Goal: Task Accomplishment & Management: Manage account settings

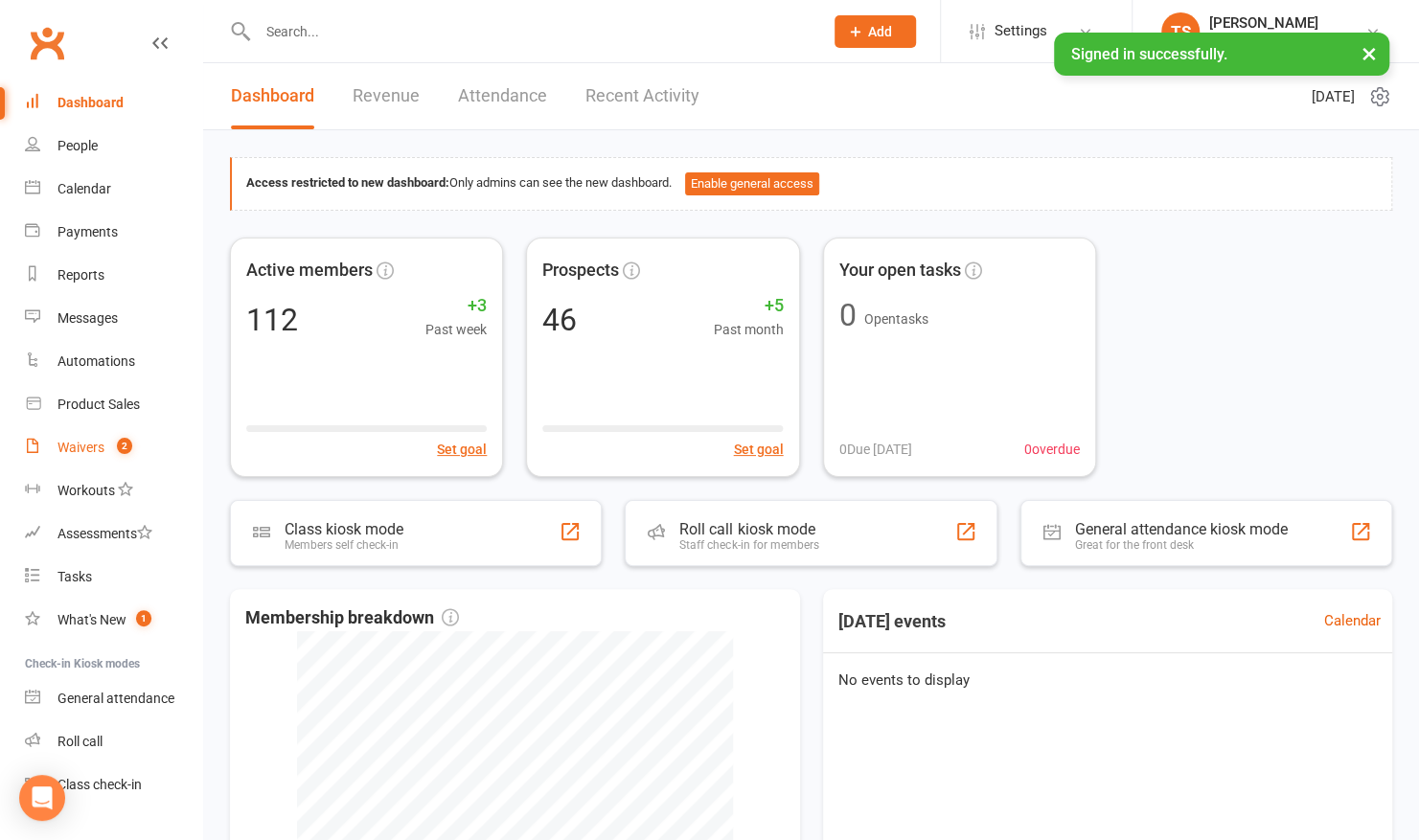
click at [82, 451] on div "Waivers" at bounding box center [81, 448] width 47 height 16
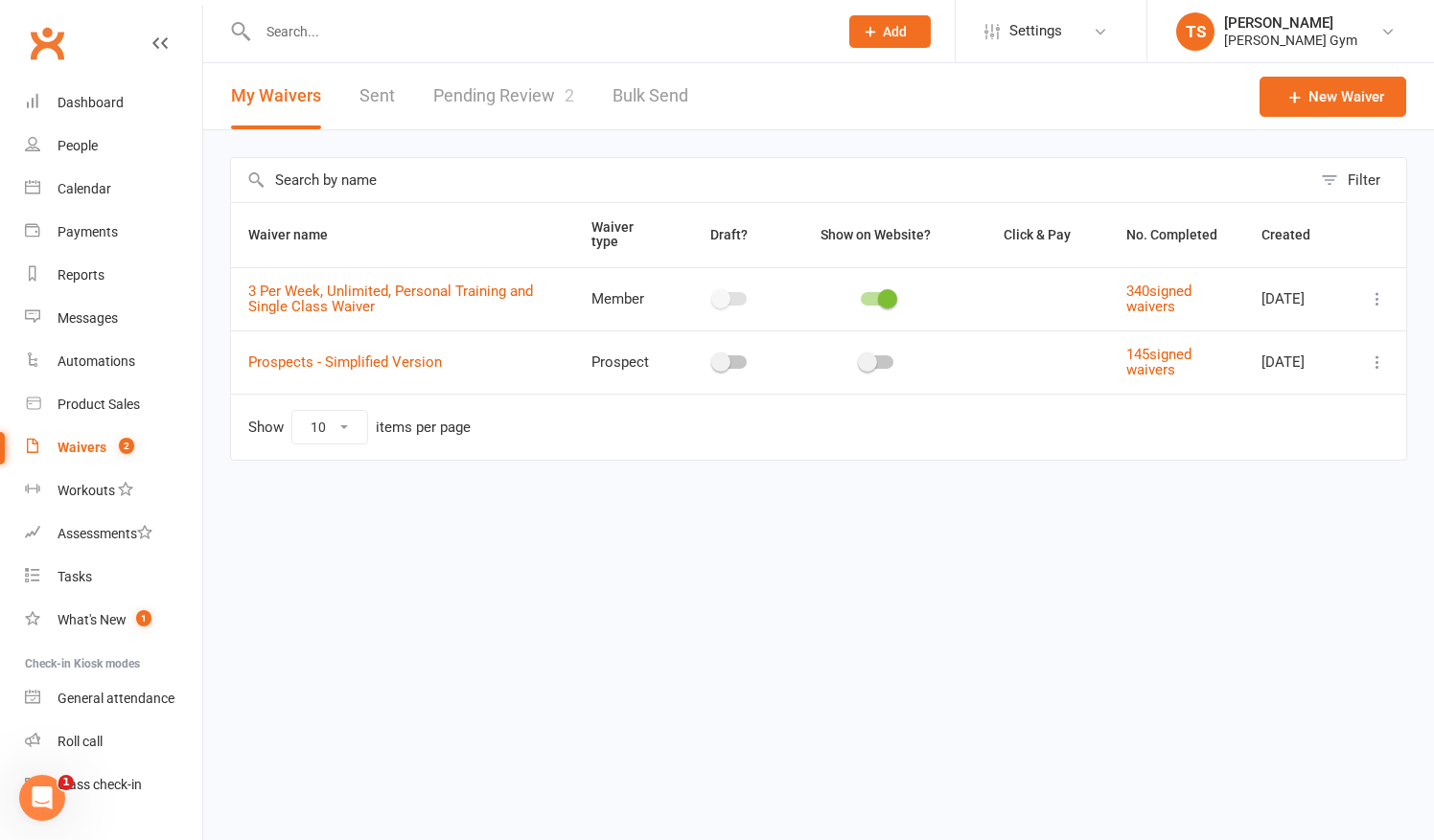
click at [654, 91] on link "Bulk Send" at bounding box center [651, 96] width 76 height 66
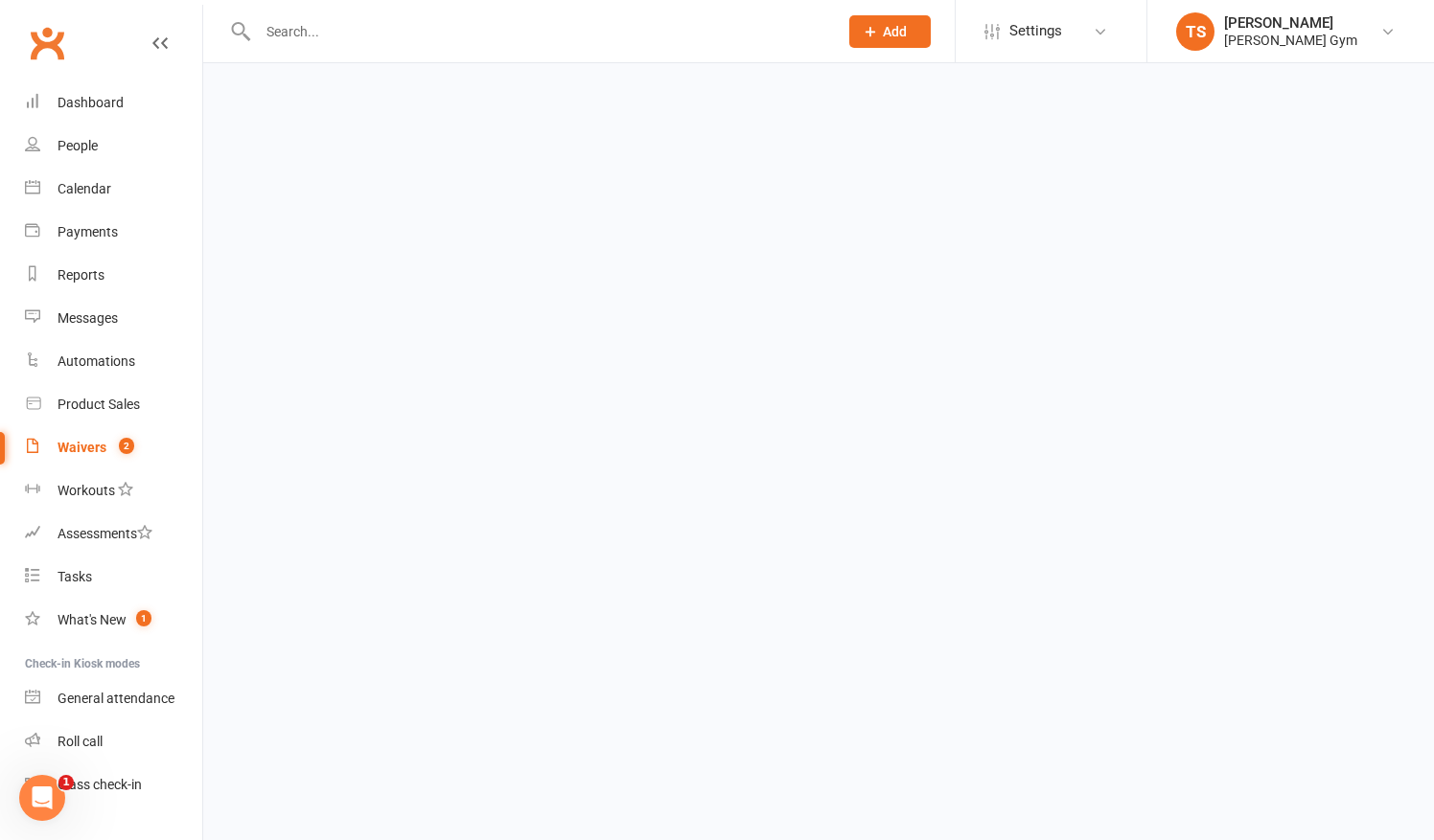
select select "active_members"
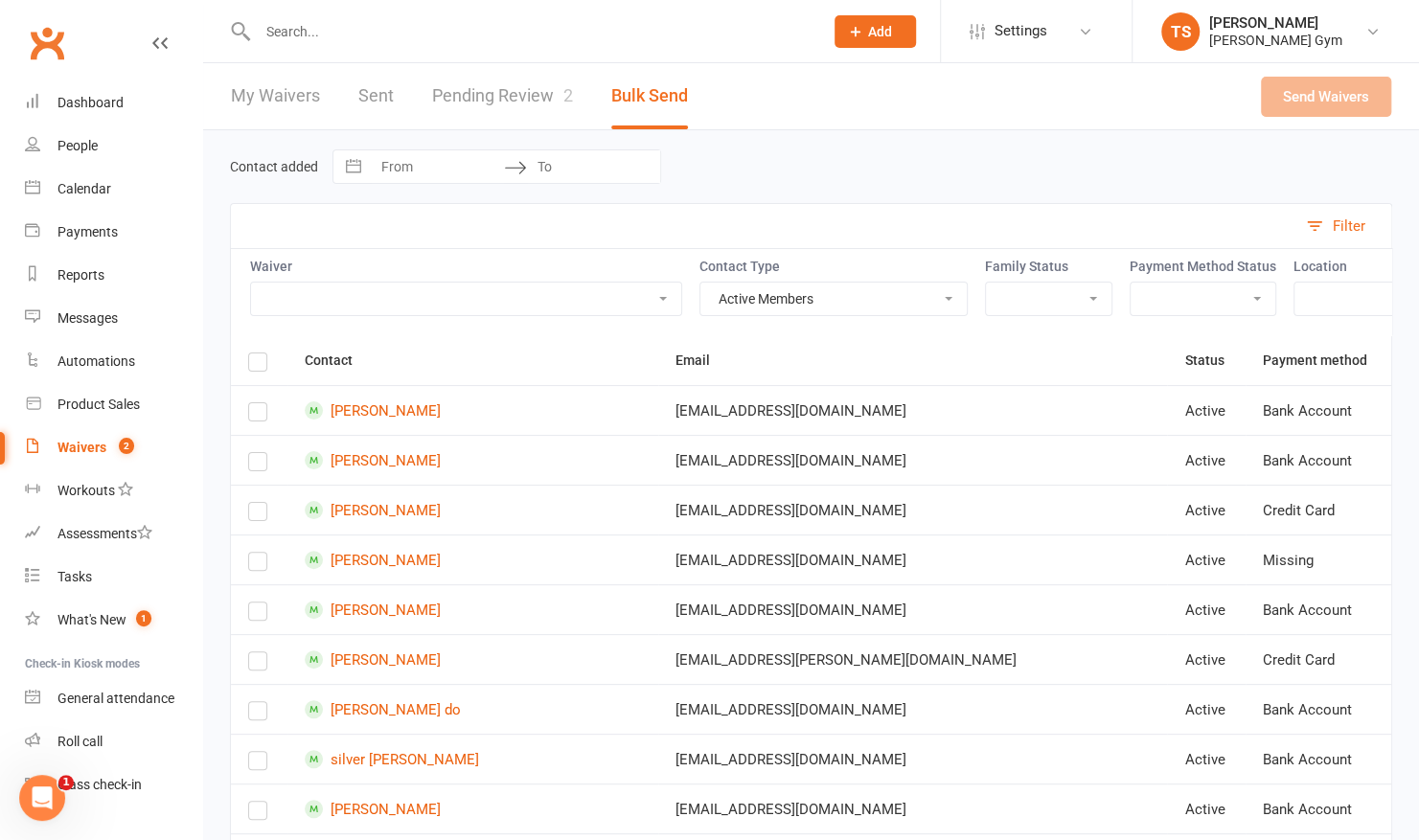
click at [490, 100] on link "Pending Review 2" at bounding box center [502, 96] width 141 height 66
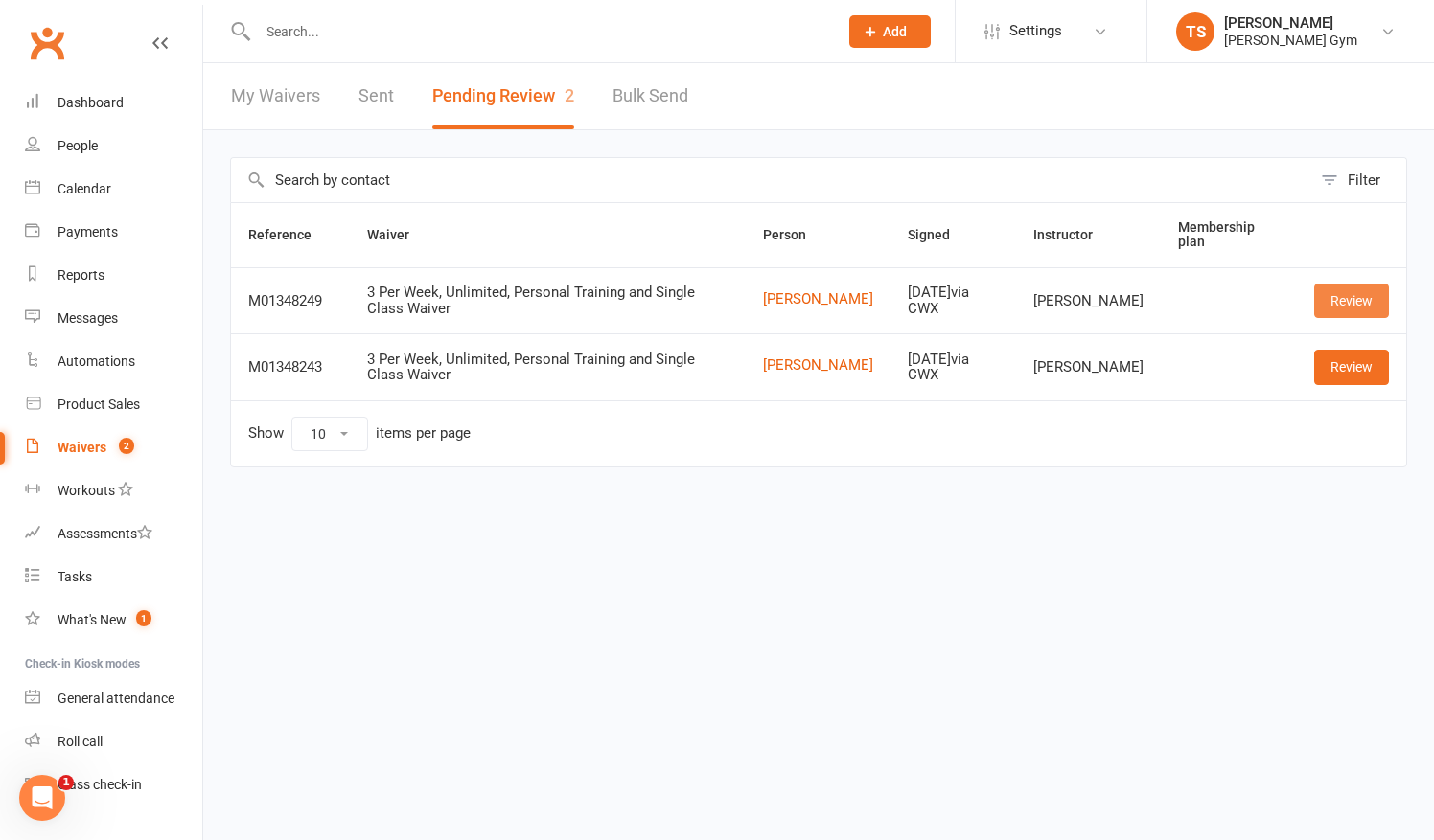
click at [1331, 295] on link "Review" at bounding box center [1351, 301] width 75 height 35
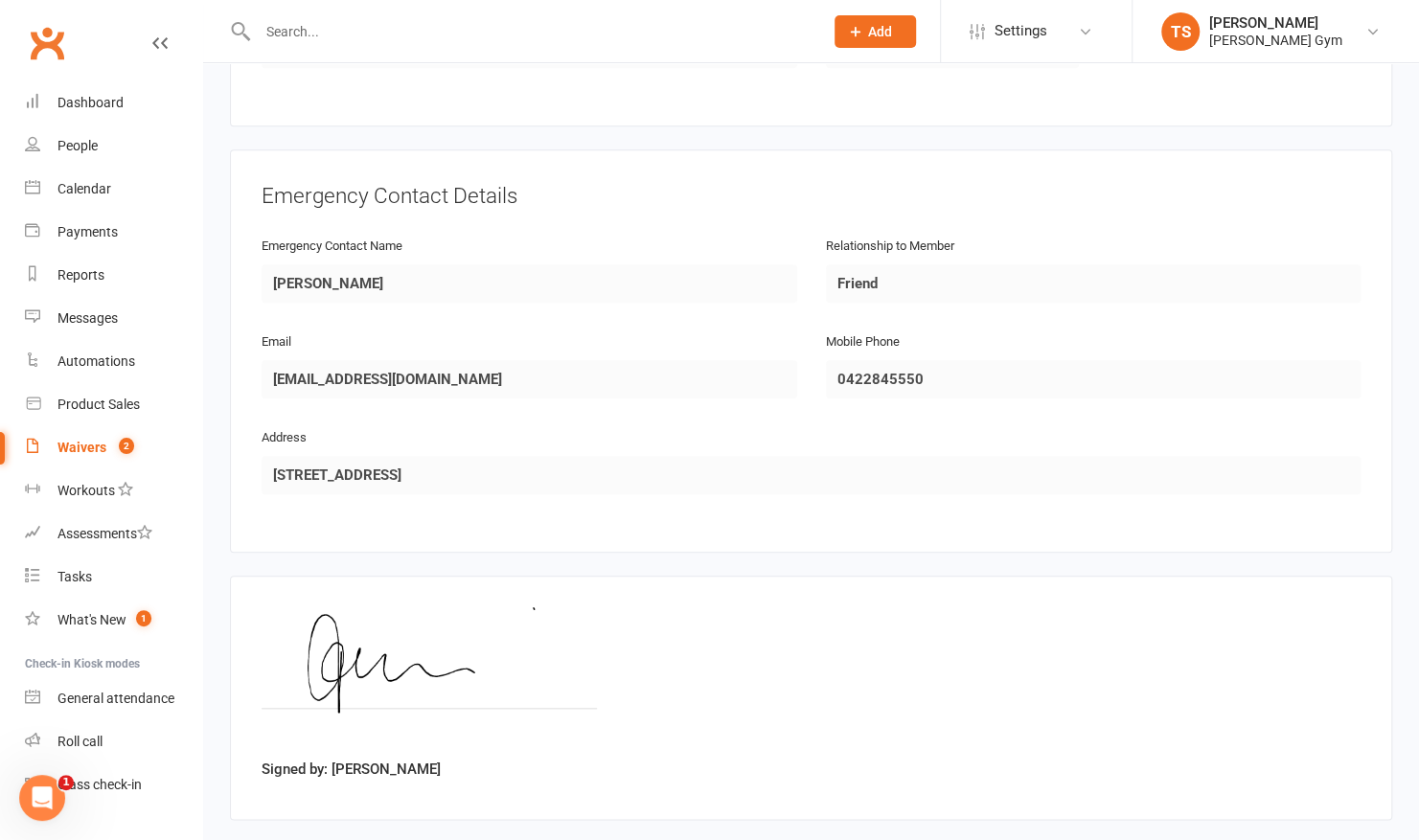
scroll to position [861, 0]
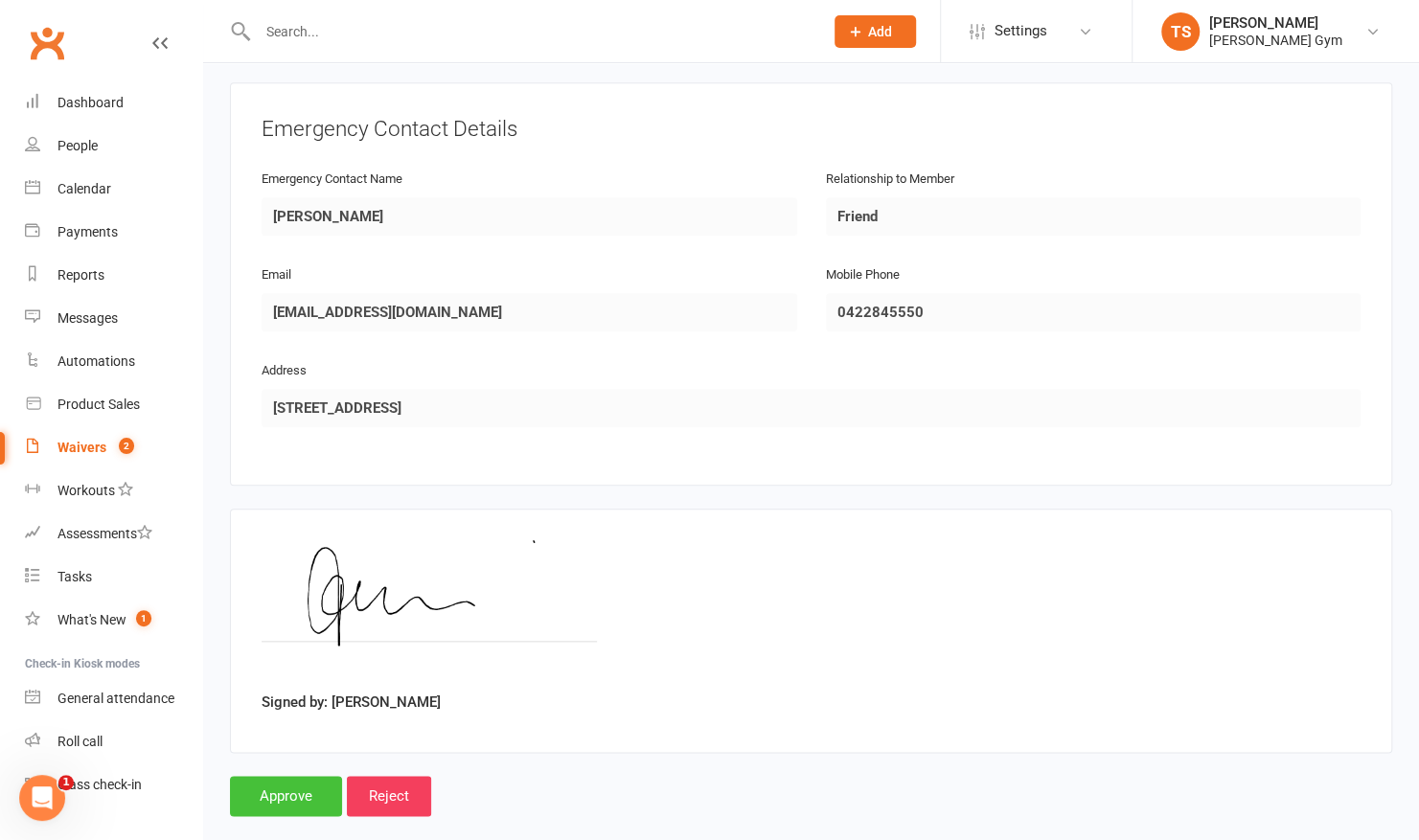
click at [286, 776] on input "Approve" at bounding box center [286, 795] width 112 height 40
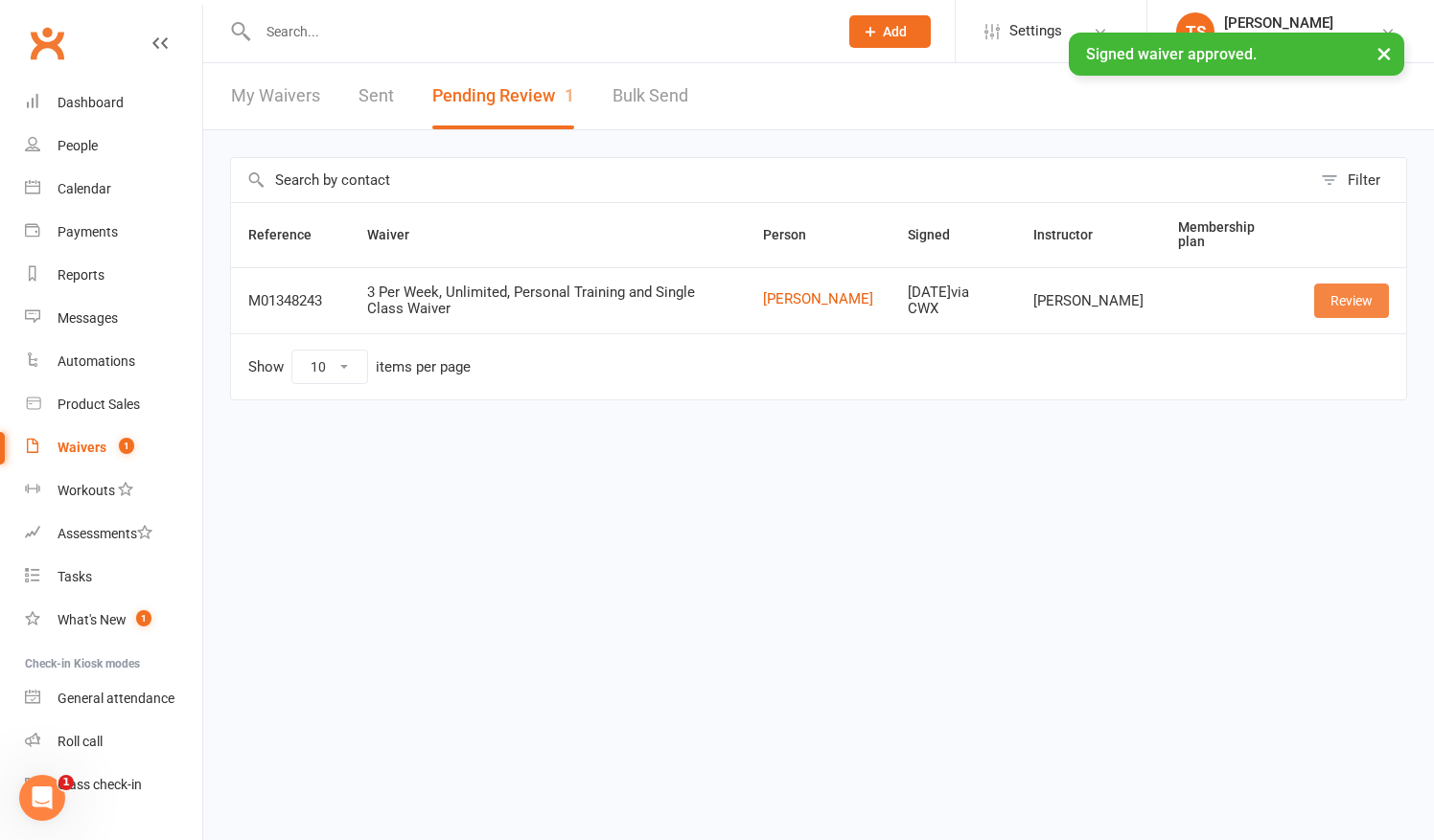
click at [1359, 299] on link "Review" at bounding box center [1351, 301] width 75 height 35
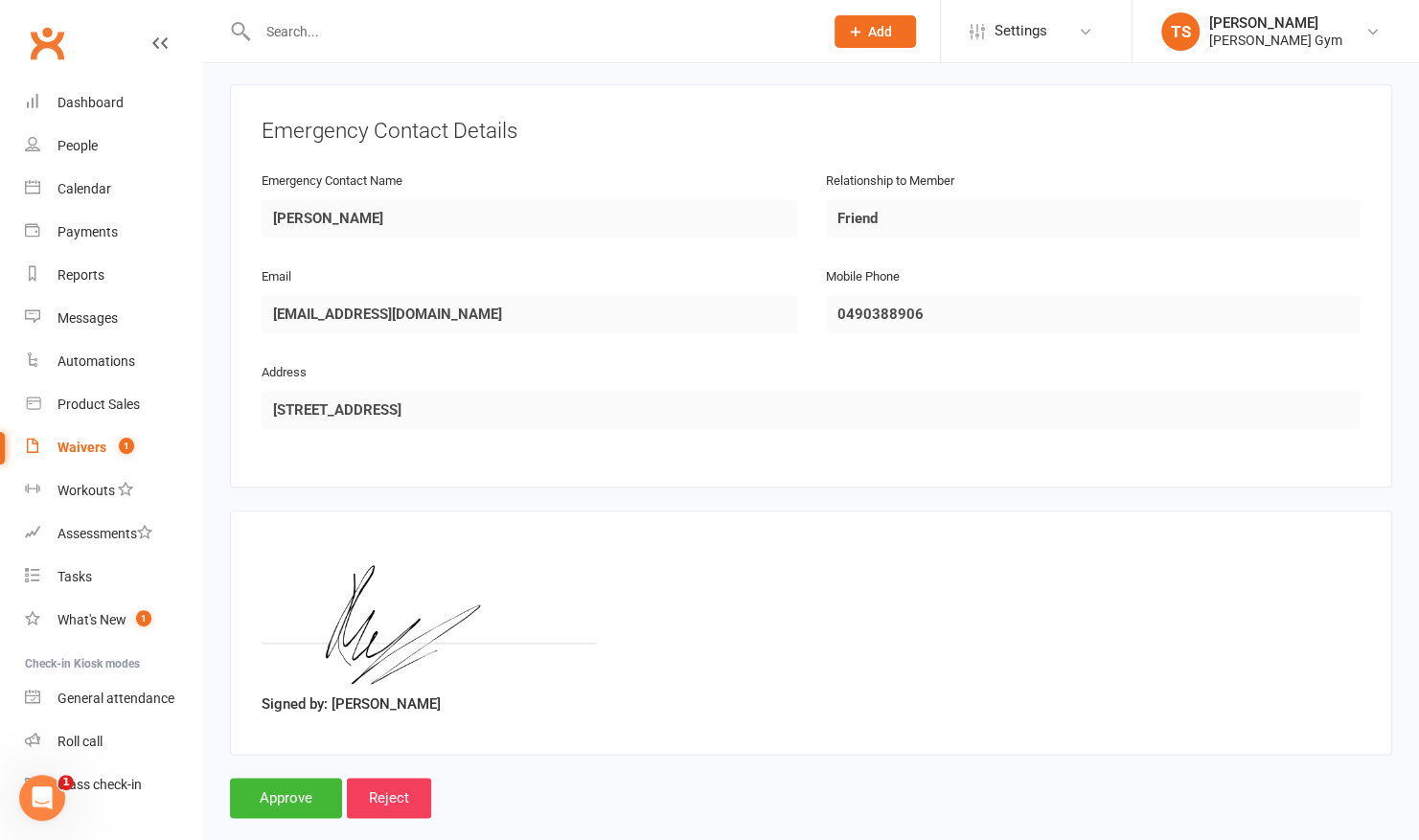
scroll to position [861, 0]
click at [300, 776] on input "Approve" at bounding box center [286, 795] width 112 height 40
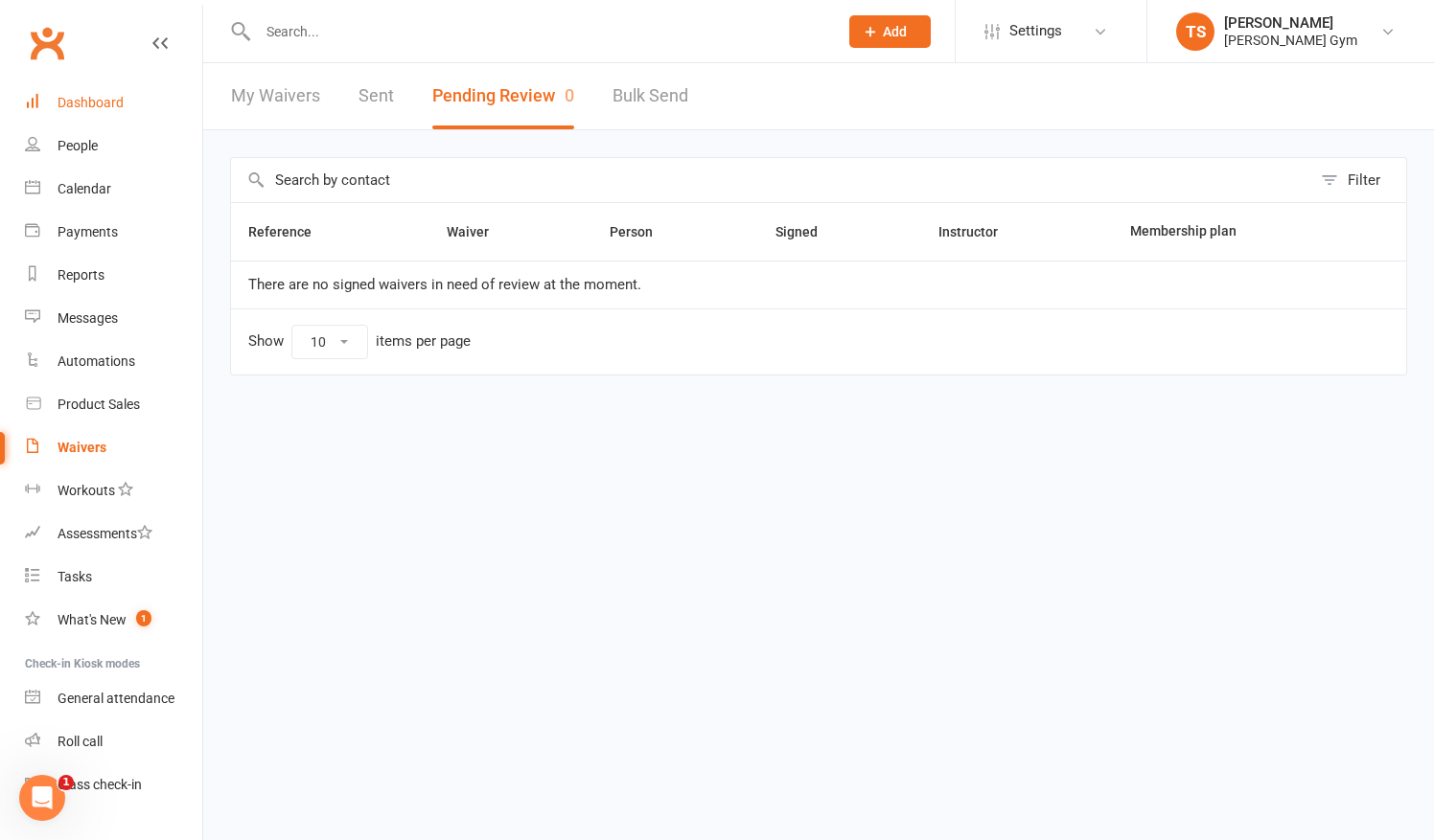
click at [77, 112] on link "Dashboard" at bounding box center [114, 103] width 178 height 43
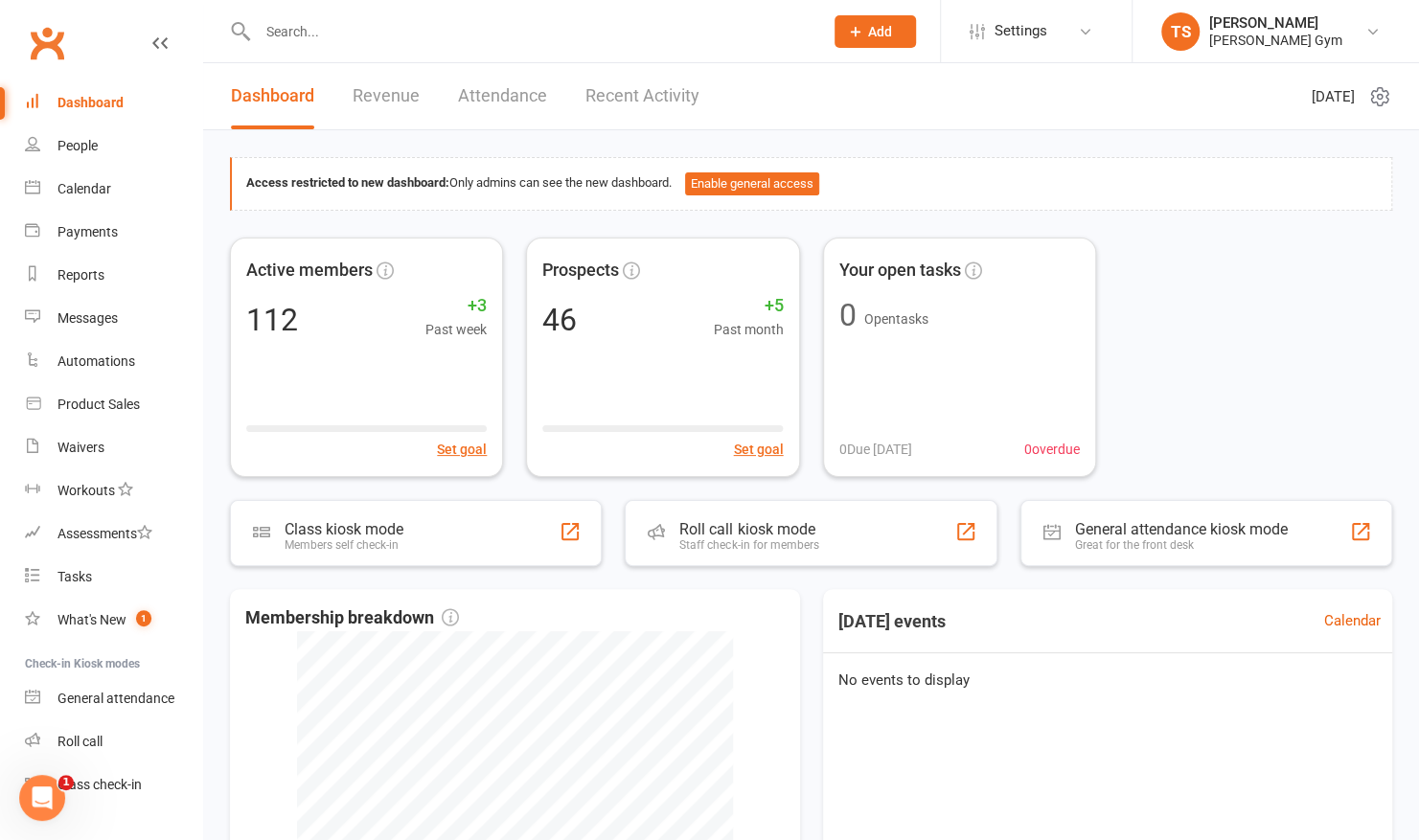
click at [333, 40] on input "text" at bounding box center [531, 32] width 557 height 27
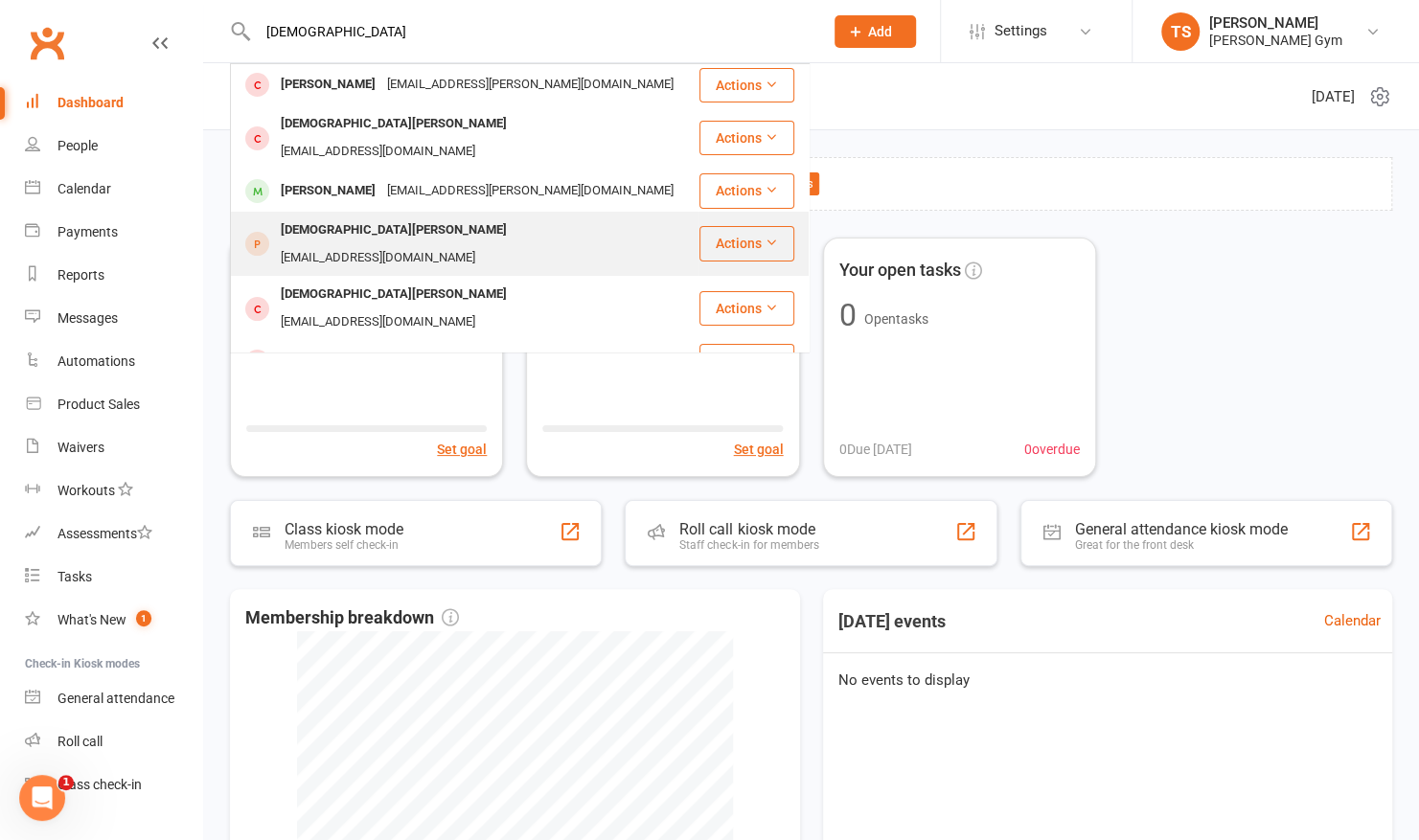
type input "[DEMOGRAPHIC_DATA]"
click at [314, 218] on div "[DEMOGRAPHIC_DATA][PERSON_NAME]" at bounding box center [393, 230] width 238 height 28
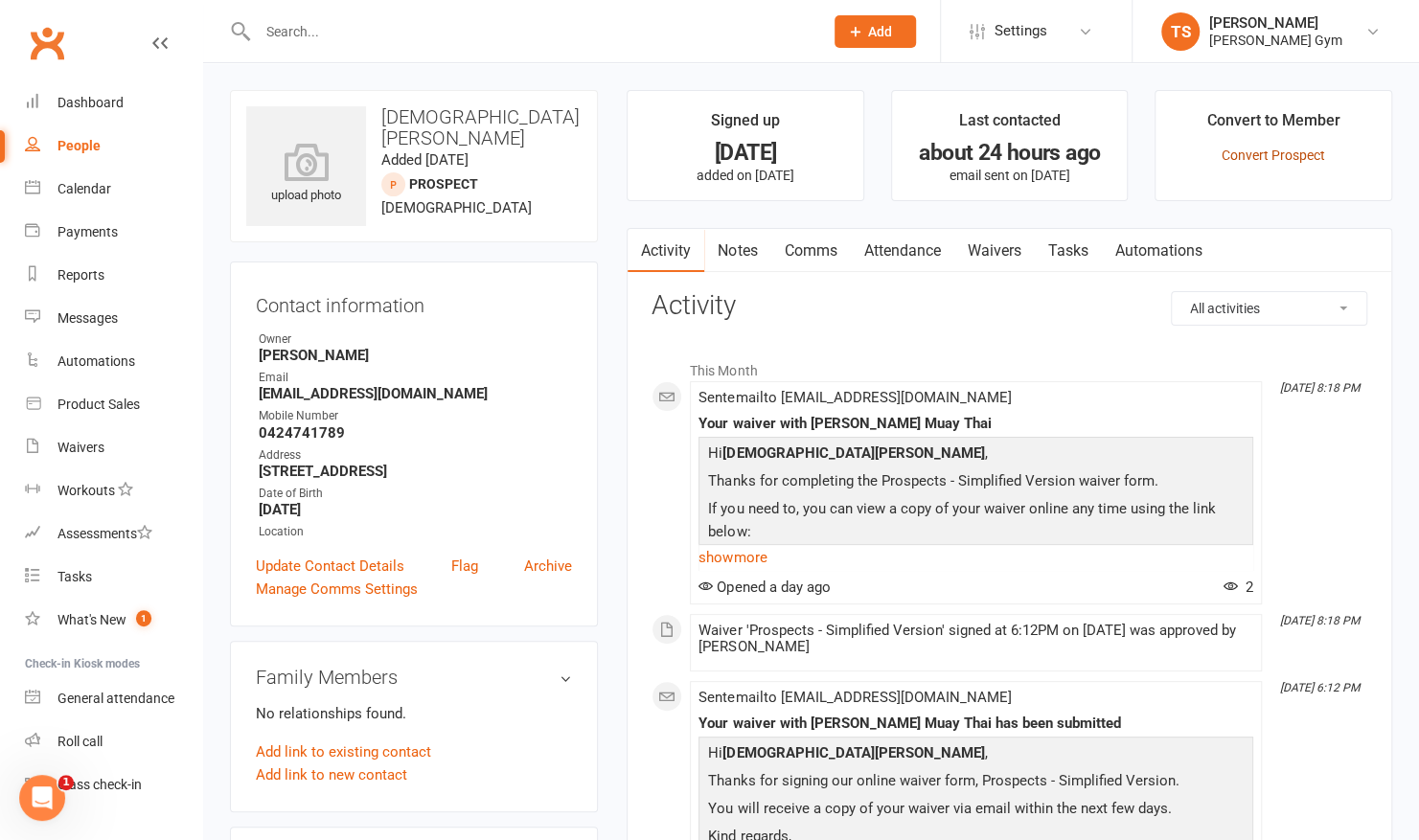
click at [1232, 156] on link "Convert Prospect" at bounding box center [1273, 155] width 104 height 16
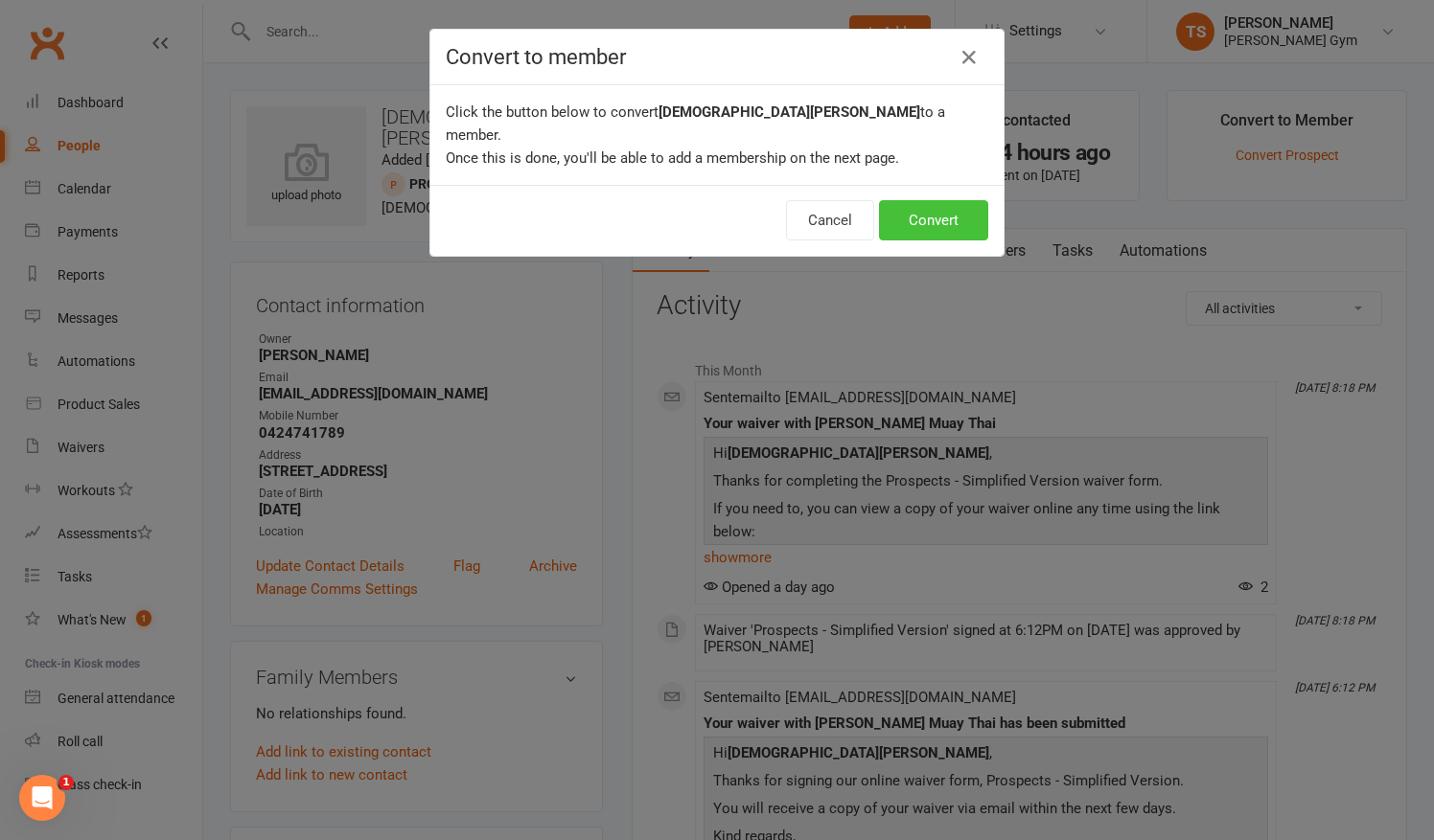
click at [950, 200] on button "Convert" at bounding box center [934, 219] width 109 height 40
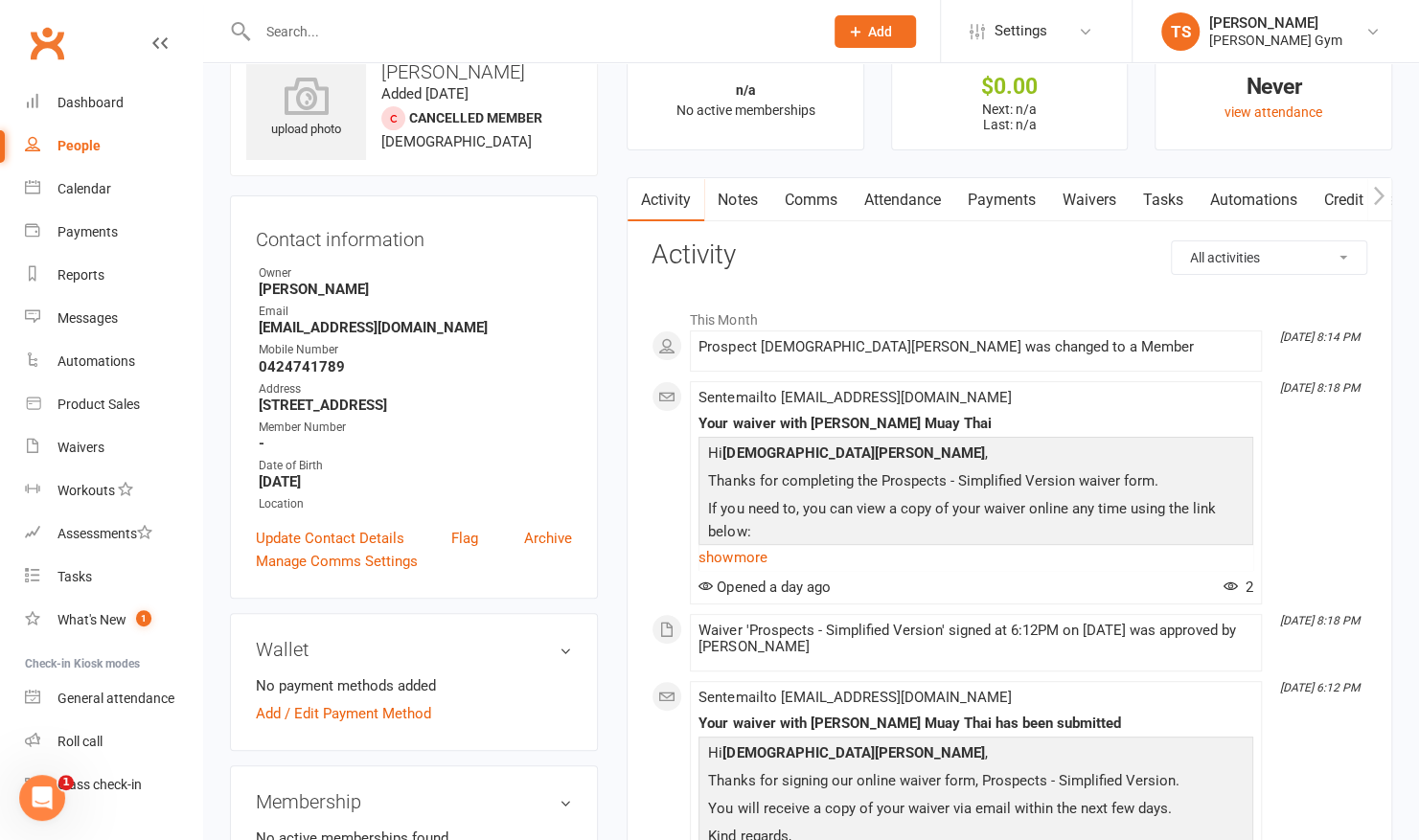
scroll to position [40, 0]
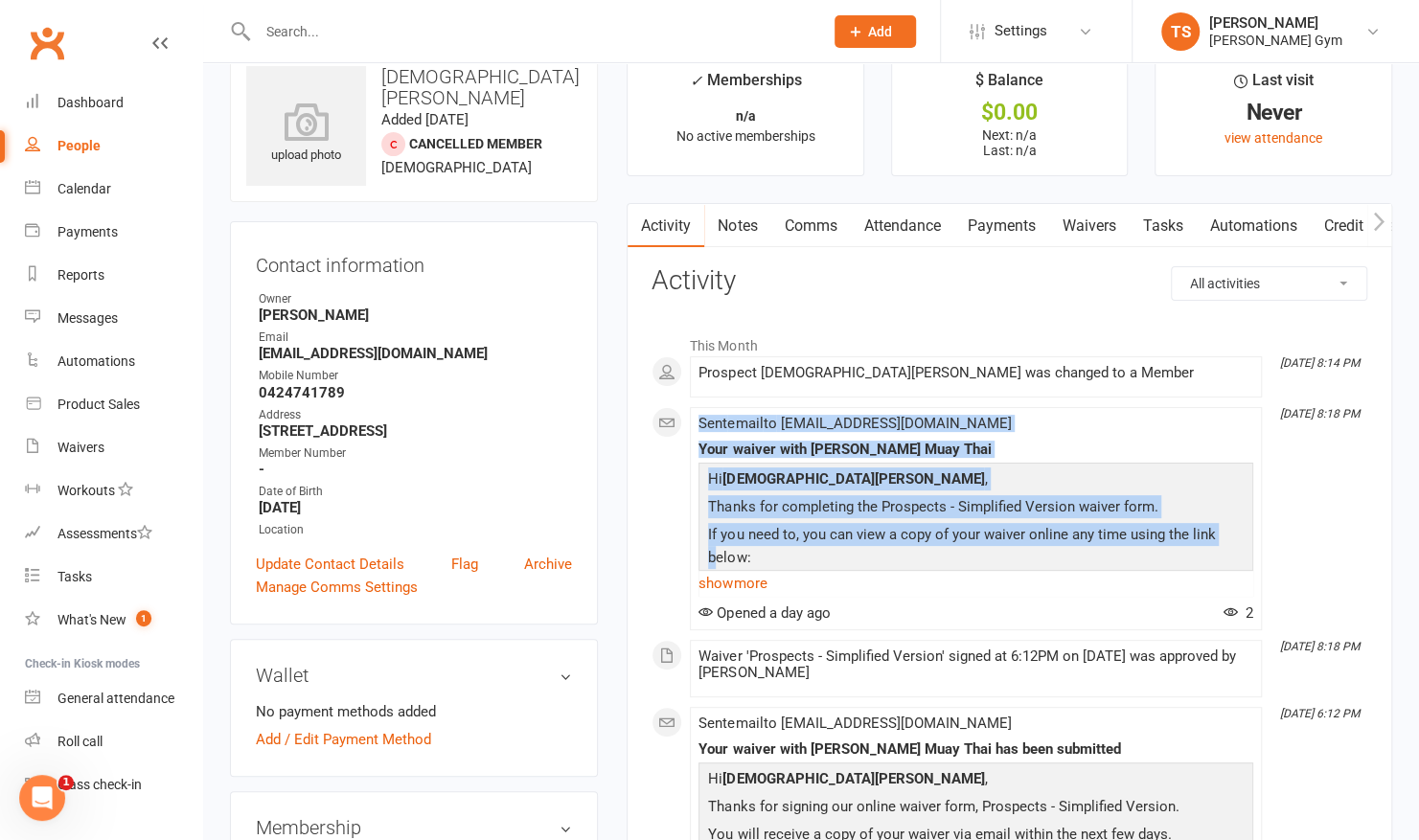
drag, startPoint x: 664, startPoint y: 396, endPoint x: 656, endPoint y: 571, distance: 175.2
click at [656, 571] on div "This Month [DATE] 8:14 PM Prospect [DEMOGRAPHIC_DATA][PERSON_NAME] was changed …" at bounding box center [1009, 702] width 716 height 754
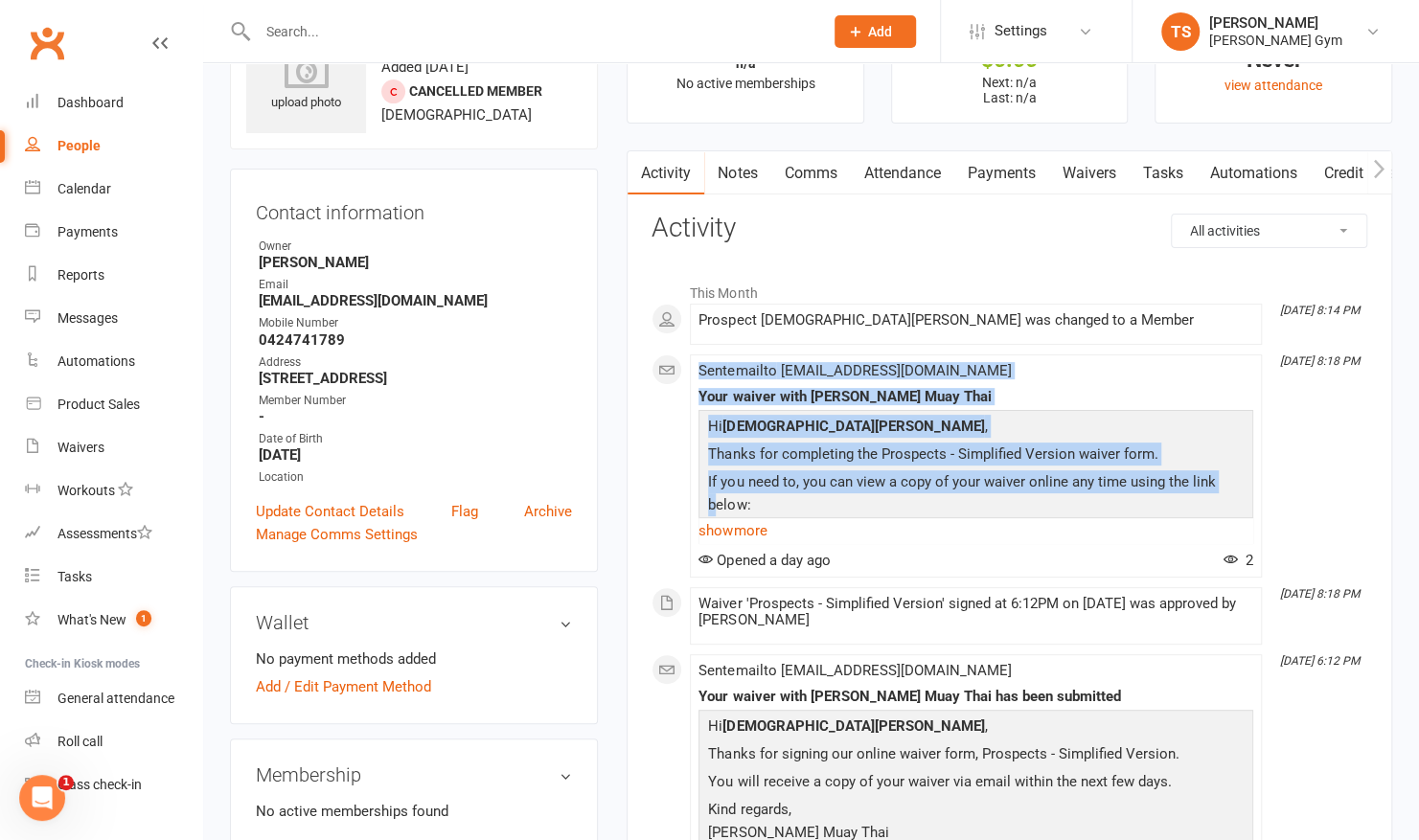
scroll to position [94, 0]
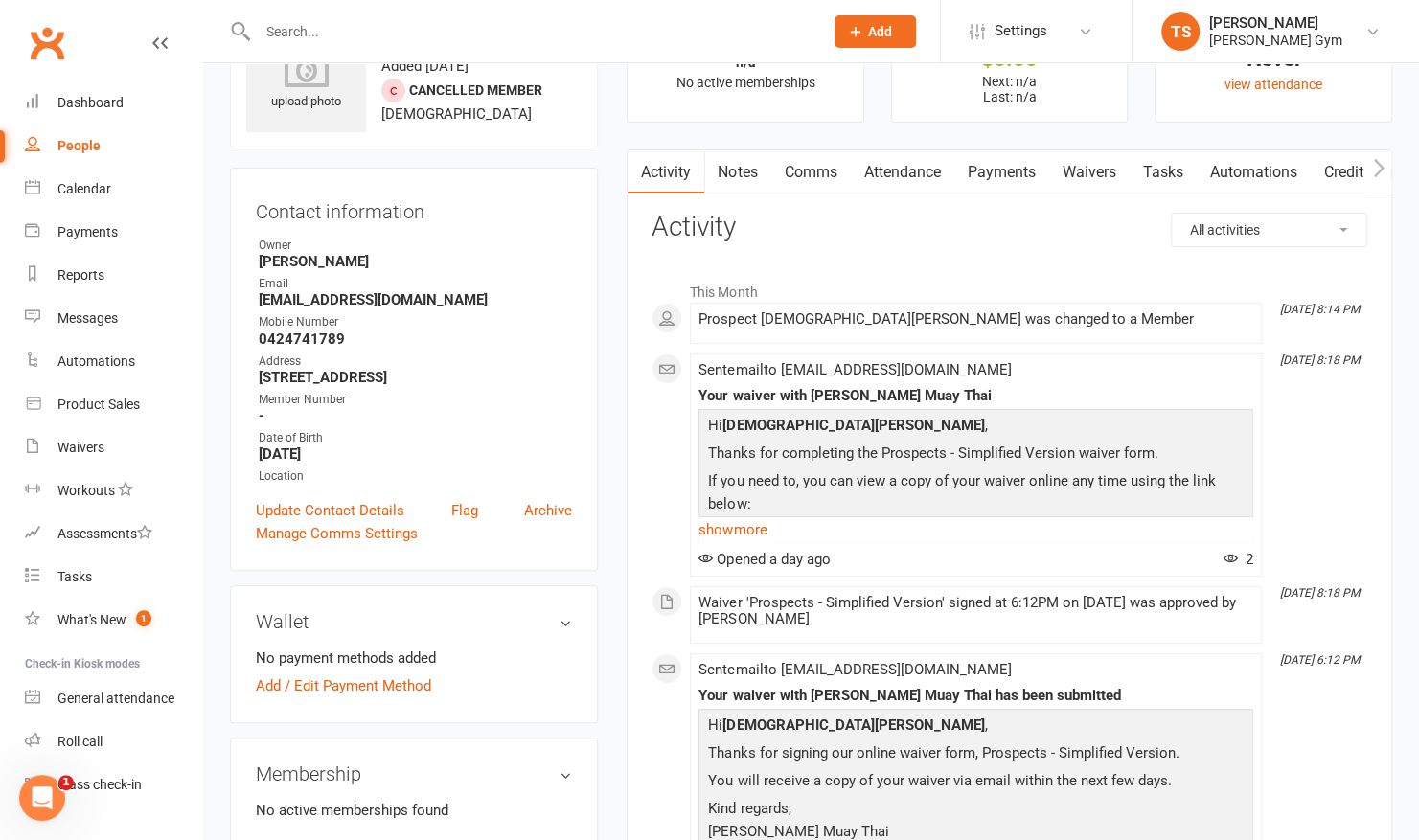
click at [828, 128] on main "✓ Memberships n/a No active memberships $ Balance $0.00 Next: n/a Last: n/a Las…" at bounding box center [1010, 543] width 794 height 1093
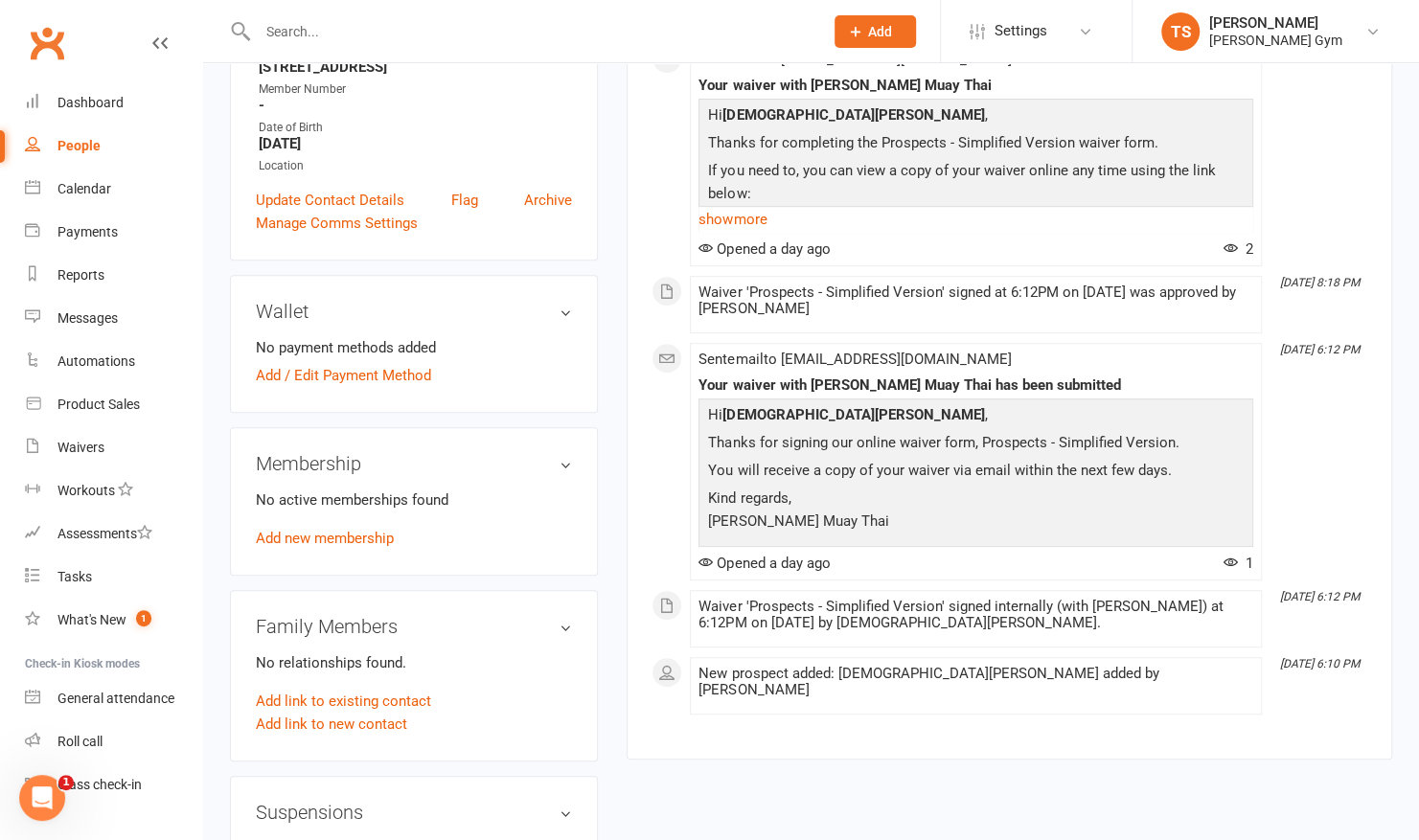
scroll to position [411, 0]
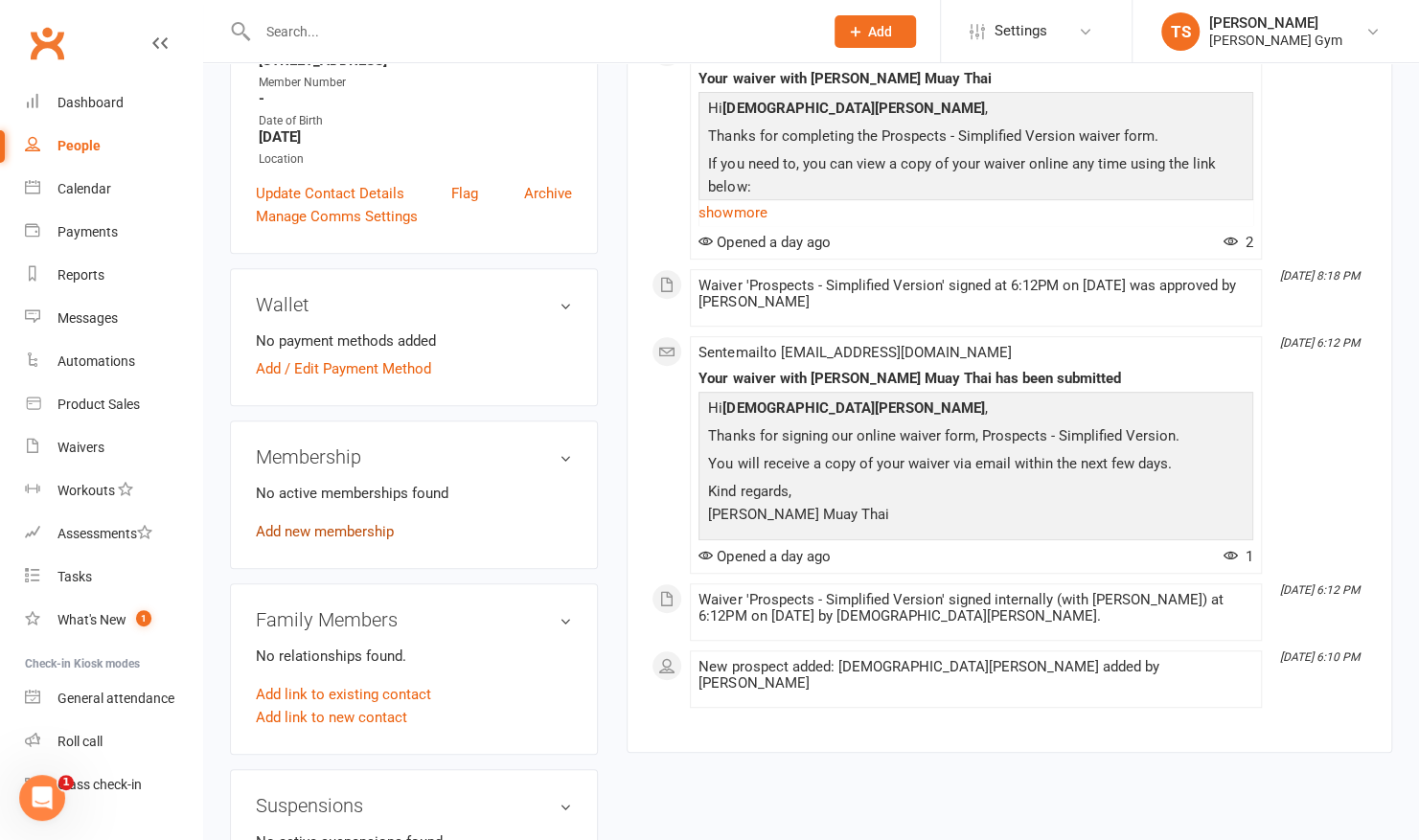
click at [323, 530] on link "Add new membership" at bounding box center [324, 532] width 138 height 17
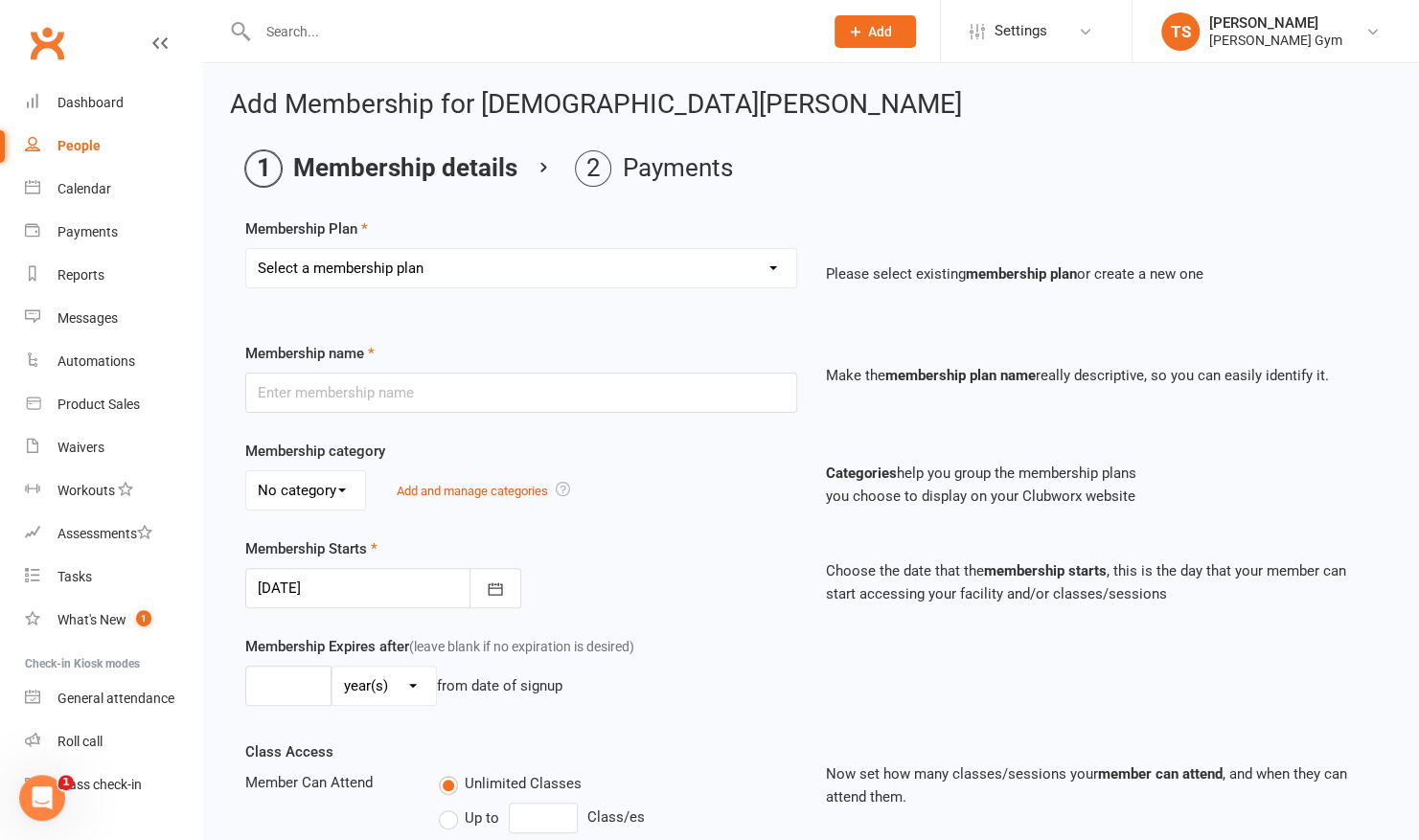
click at [399, 276] on select "Select a membership plan Create new Membership Plan Kid & Teen - Membership Gen…" at bounding box center [522, 268] width 550 height 38
select select "2"
click at [247, 250] on select "Select a membership plan Create new Membership Plan Kid & Teen - Membership Gen…" at bounding box center [522, 268] width 550 height 38
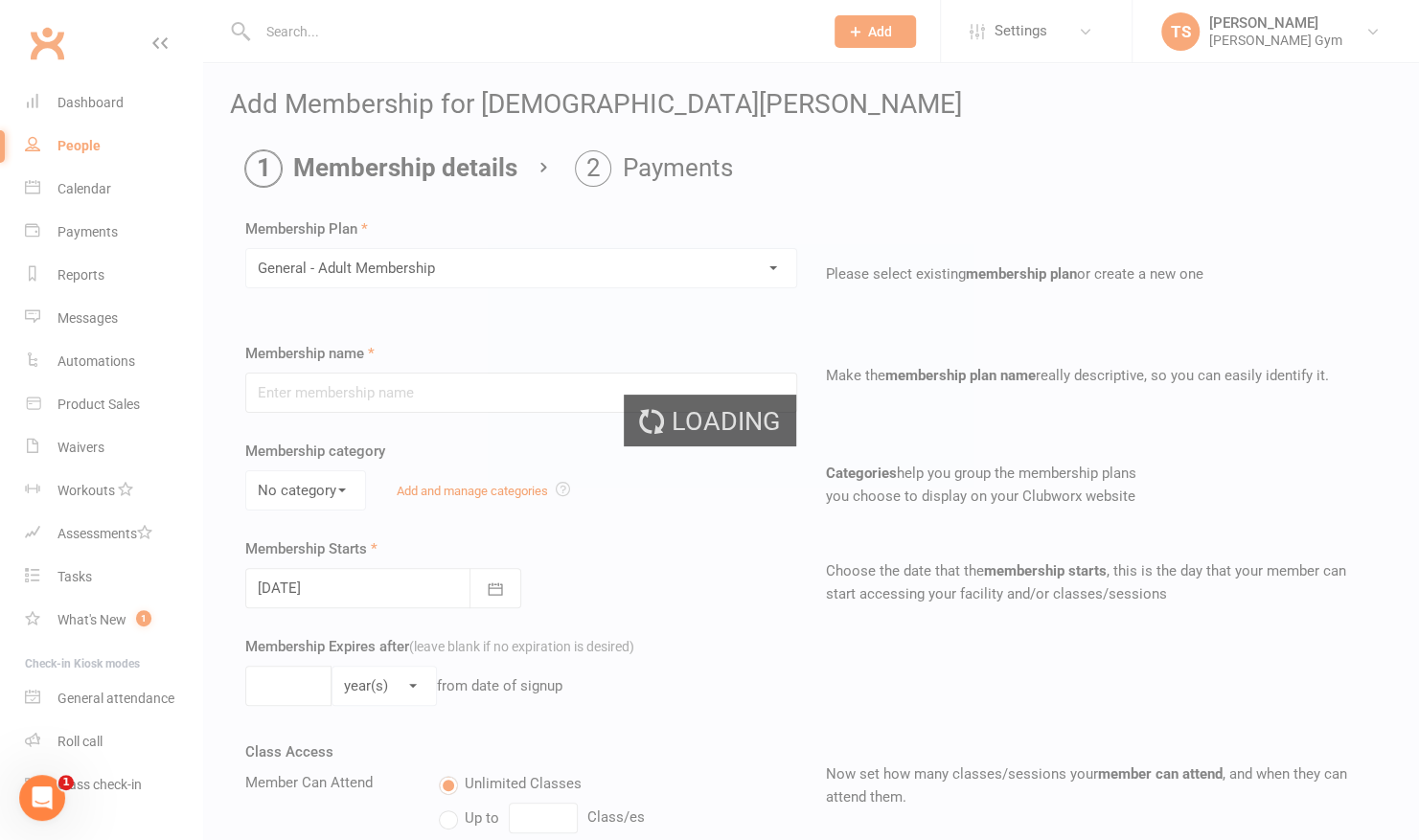
type input "General - Adult Membership"
select select "0"
type input "0"
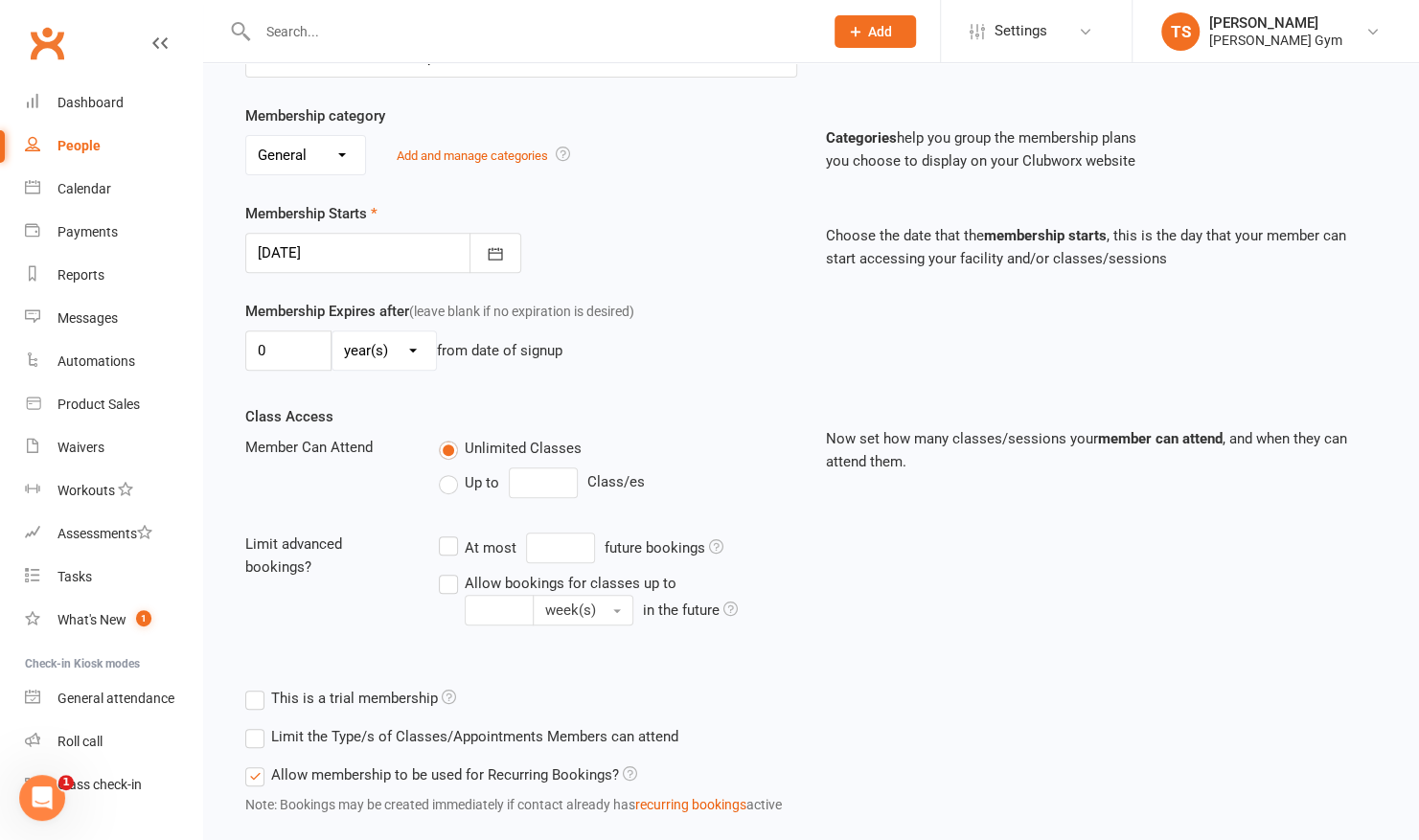
scroll to position [446, 0]
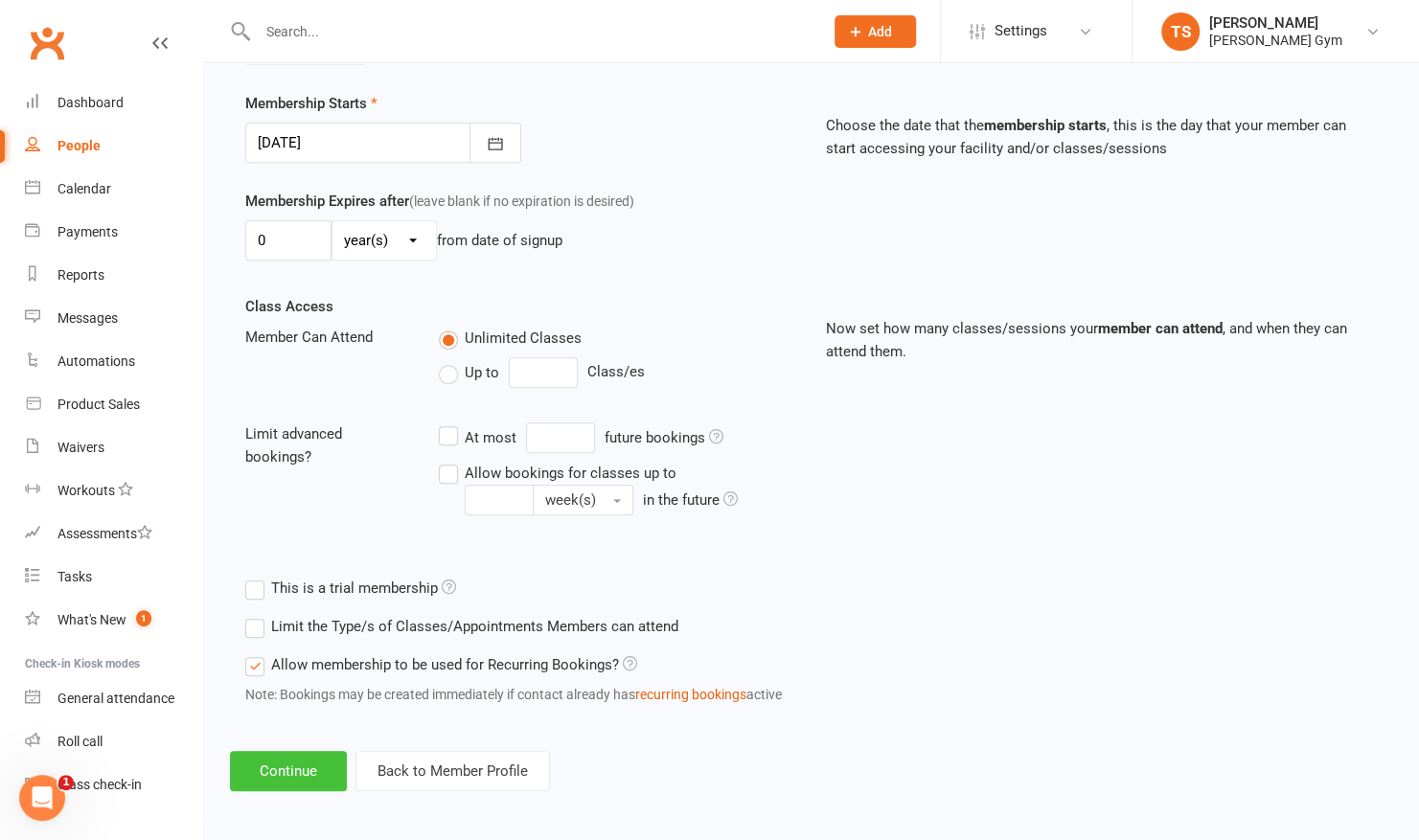
click at [295, 752] on button "Continue" at bounding box center [288, 771] width 117 height 40
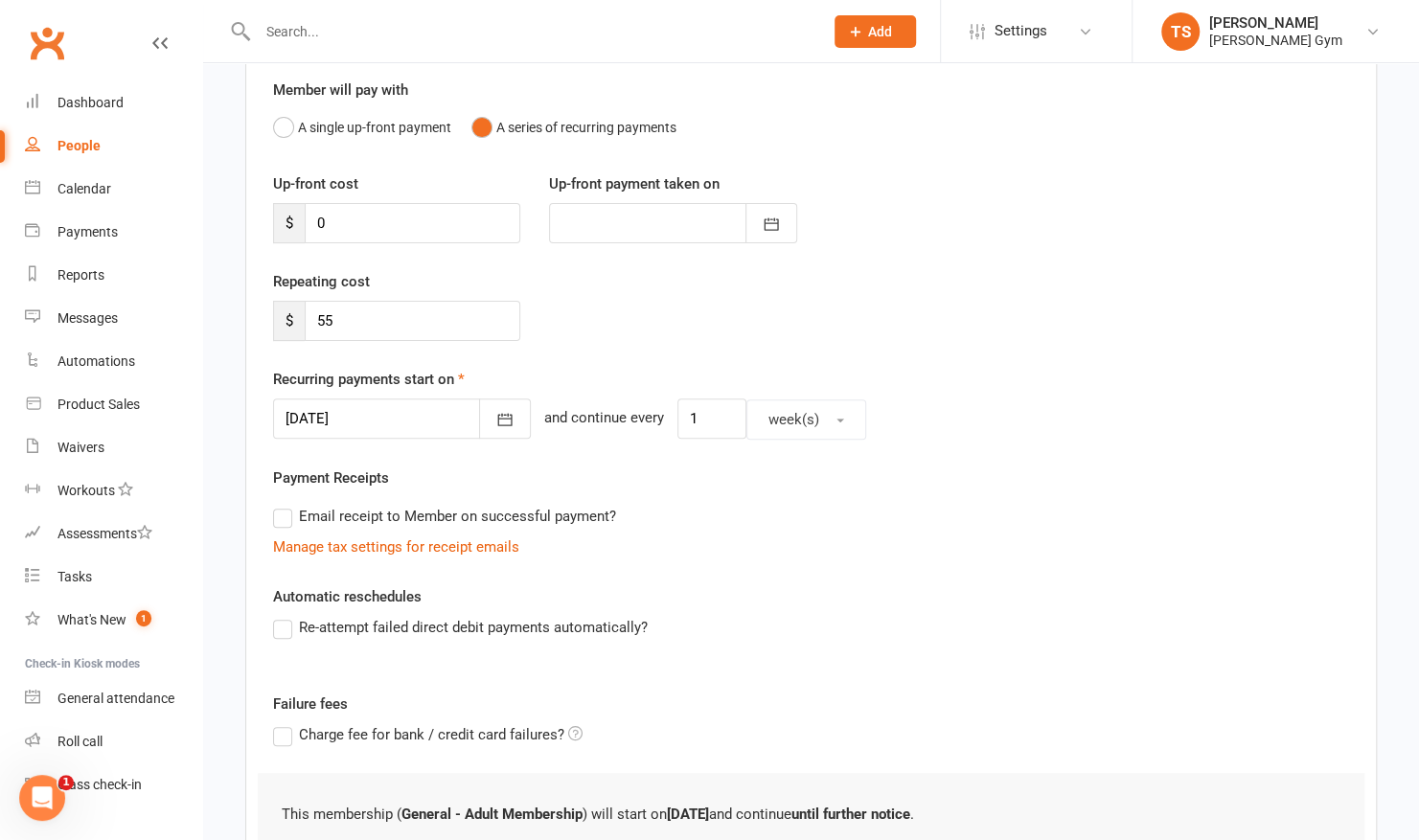
scroll to position [164, 0]
click at [483, 431] on button "button" at bounding box center [504, 419] width 51 height 40
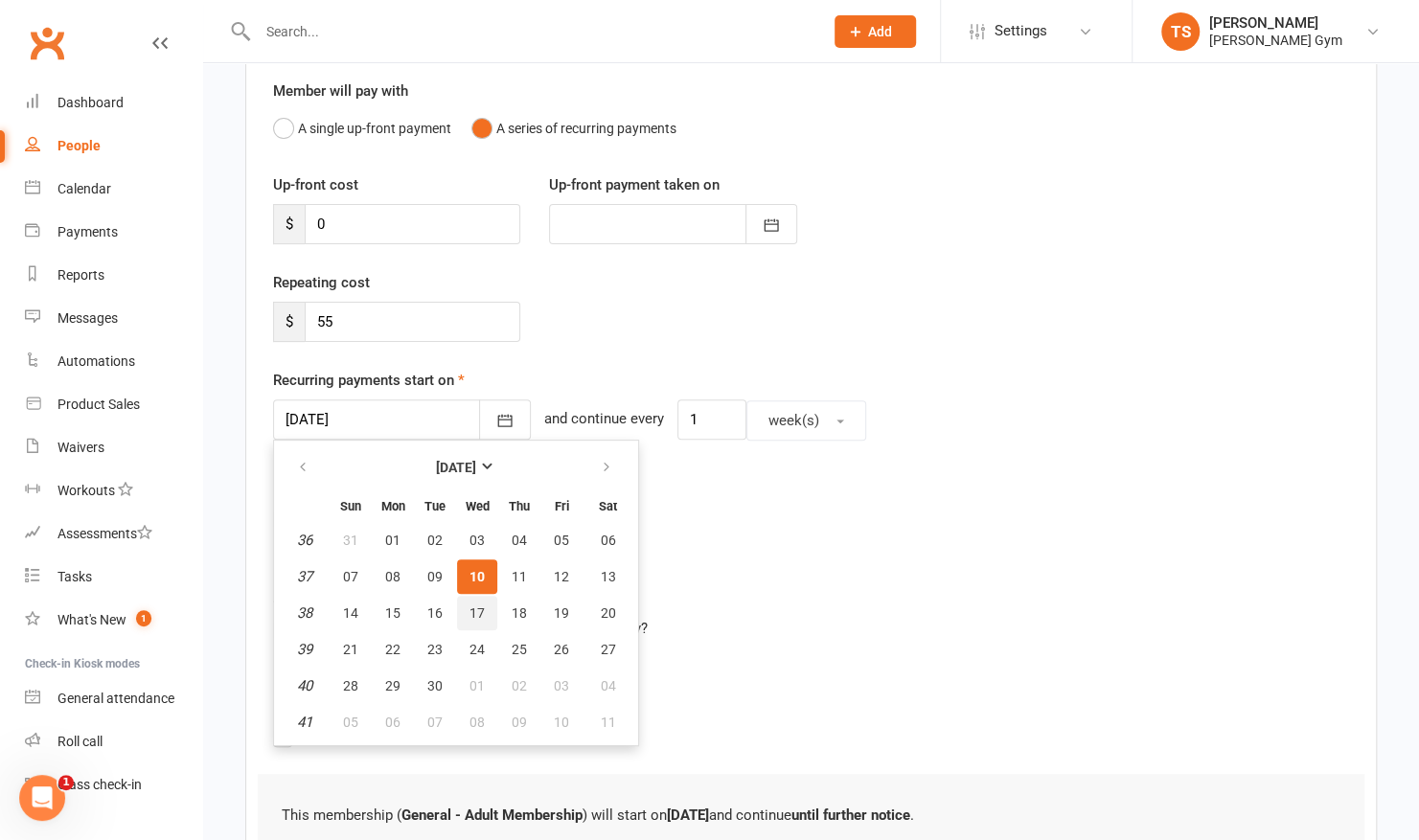
click at [480, 612] on span "17" at bounding box center [477, 614] width 16 height 16
type input "[DATE]"
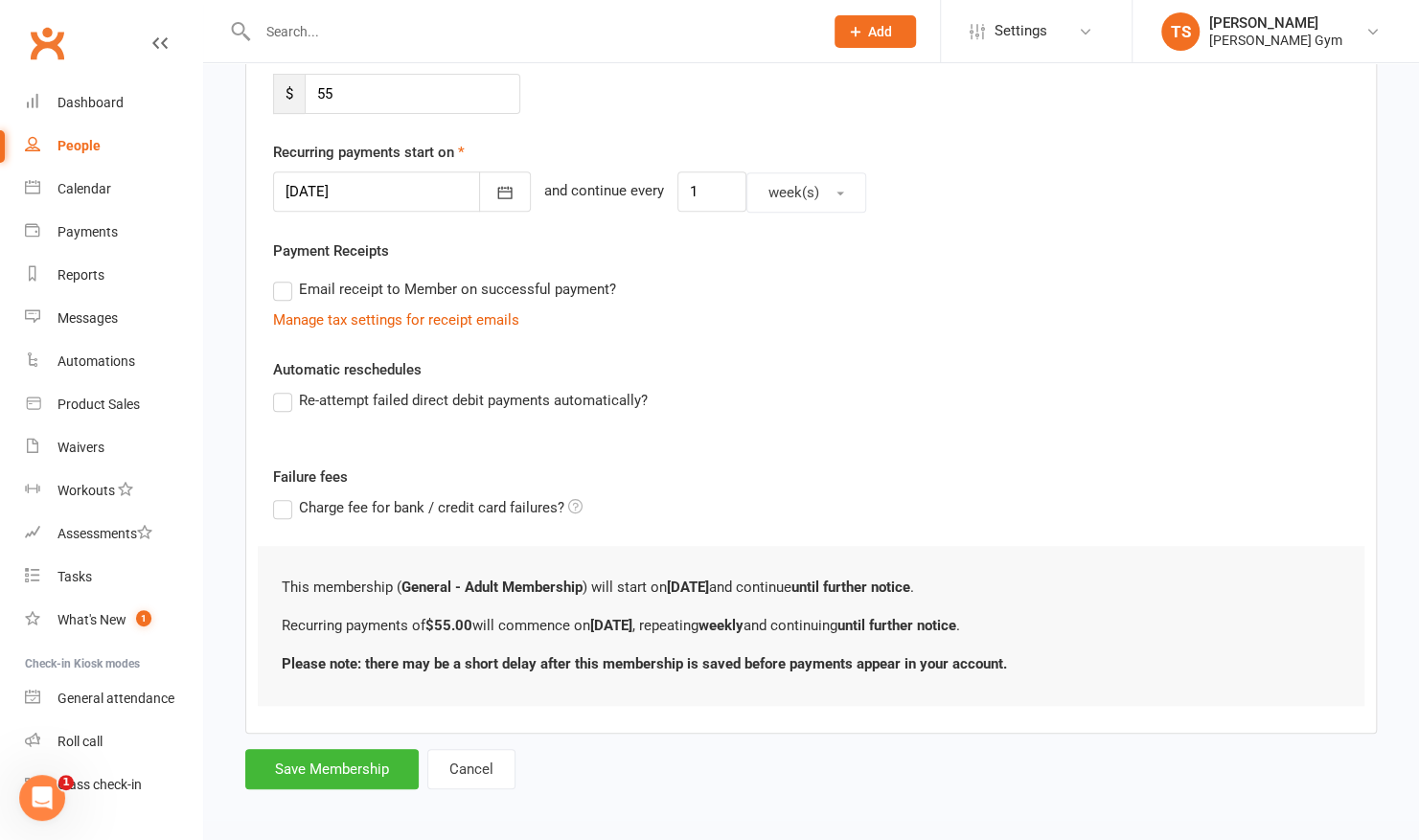
scroll to position [395, 0]
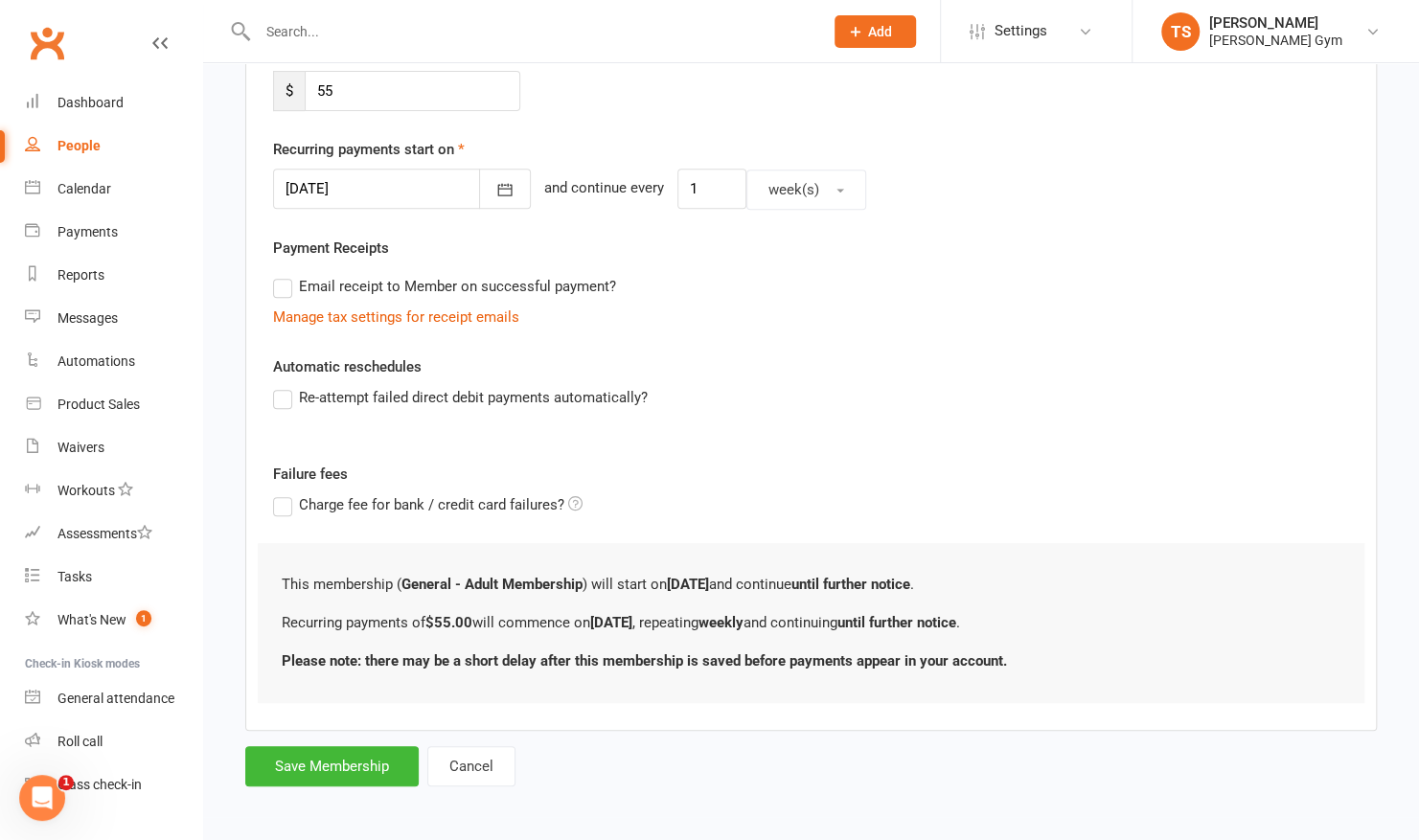
click at [280, 396] on label "Re-attempt failed direct debit payments automatically?" at bounding box center [460, 398] width 375 height 23
click at [280, 386] on input "Re-attempt failed direct debit payments automatically?" at bounding box center [279, 386] width 13 height 0
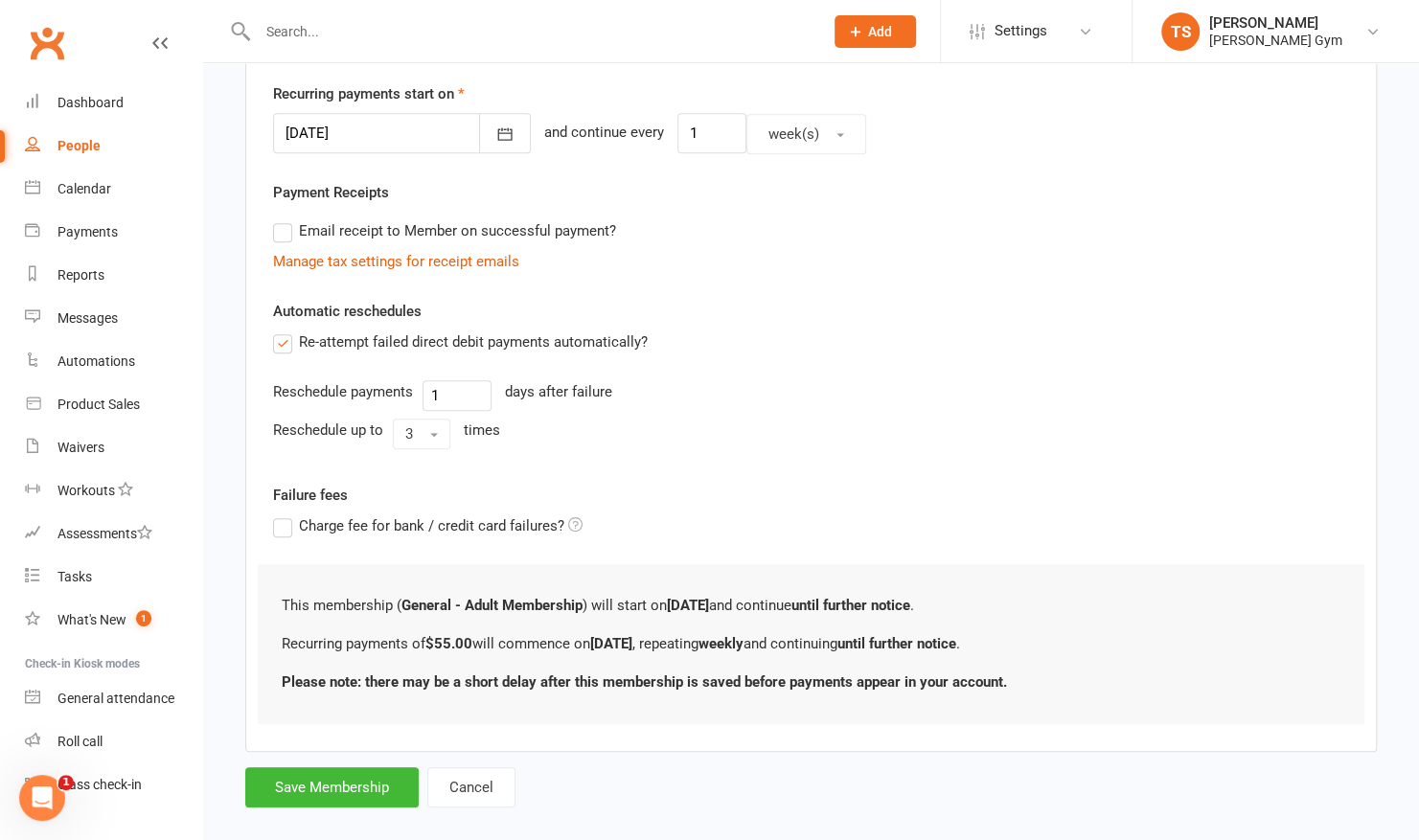
scroll to position [471, 0]
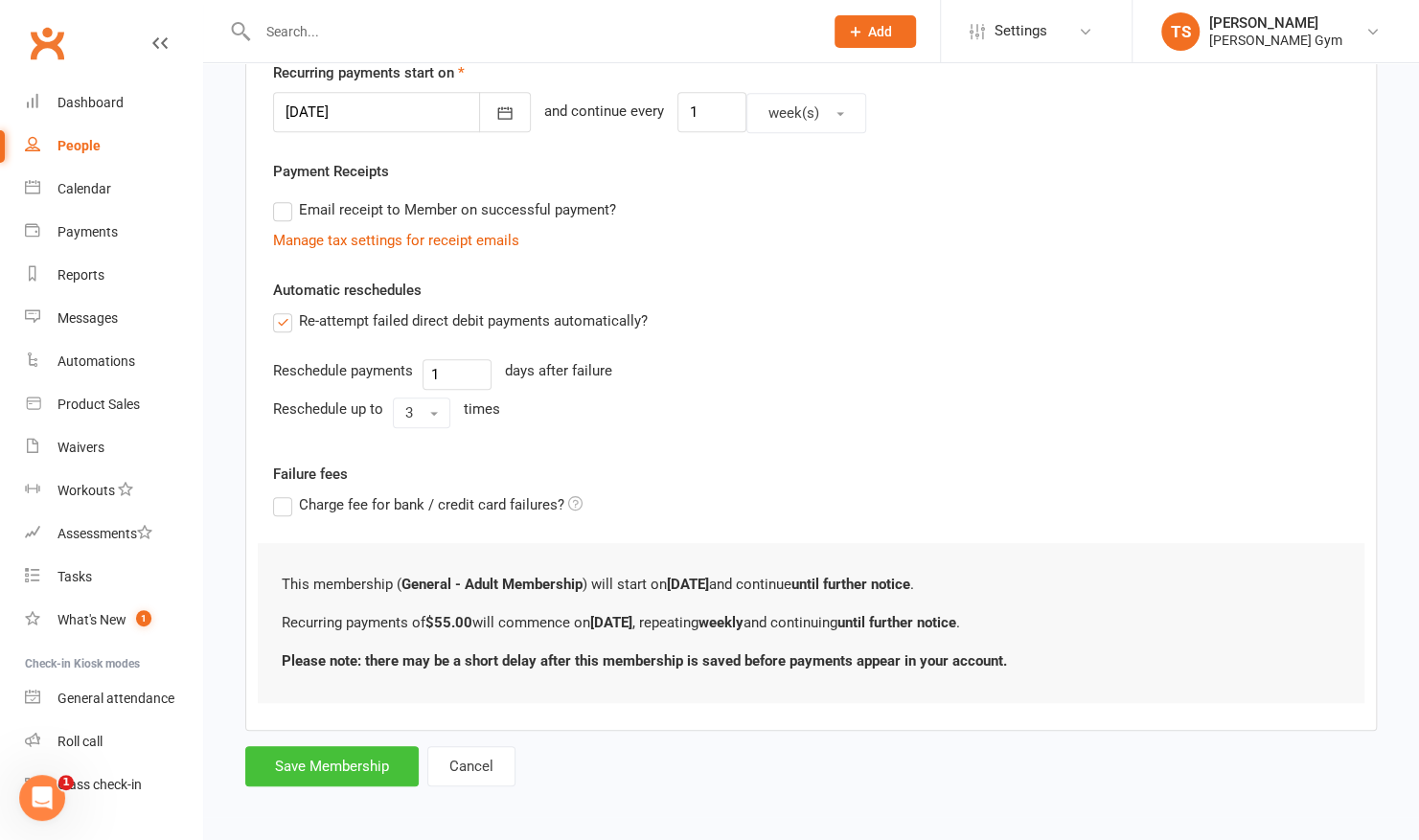
click at [281, 768] on button "Save Membership" at bounding box center [332, 766] width 174 height 40
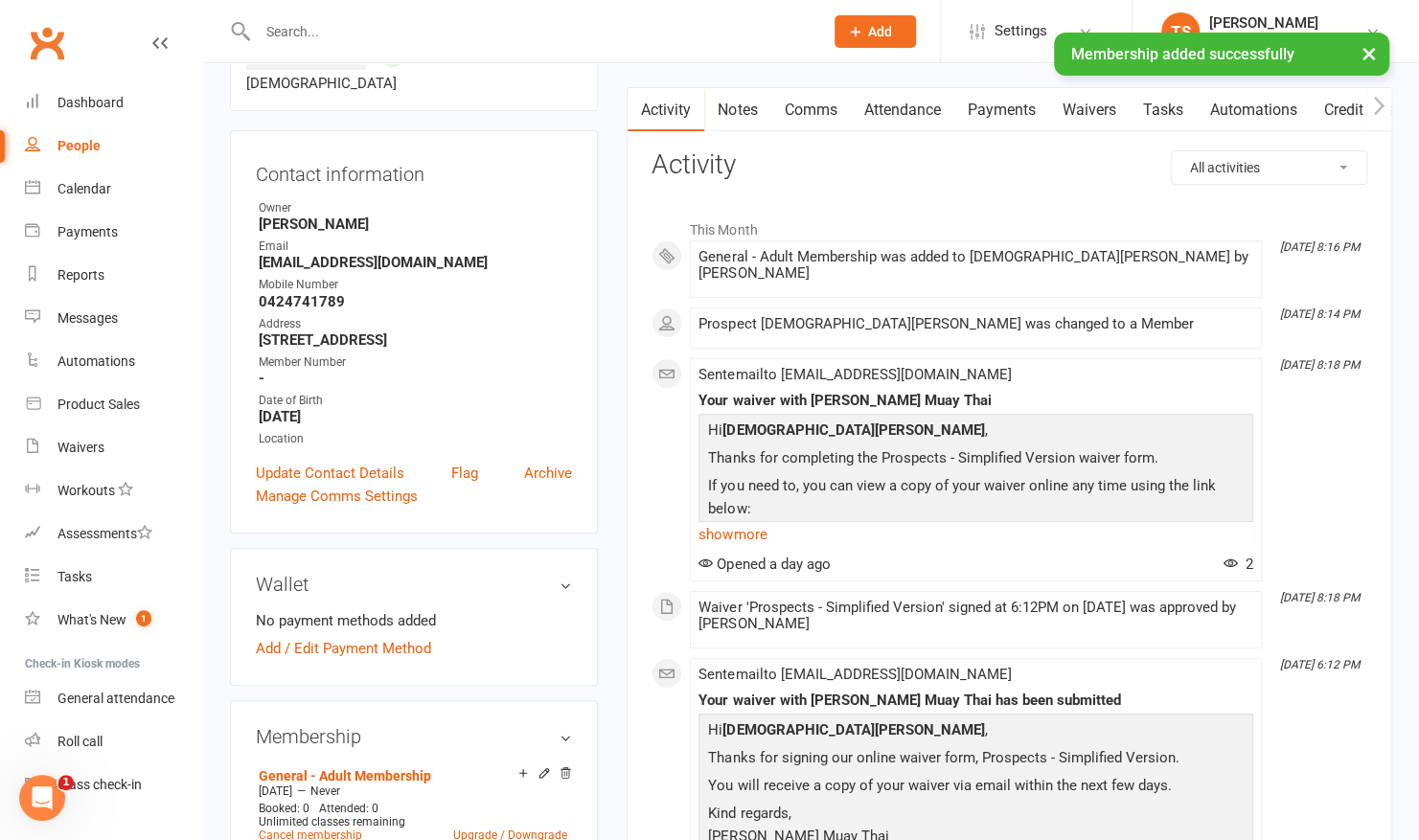
scroll to position [174, 0]
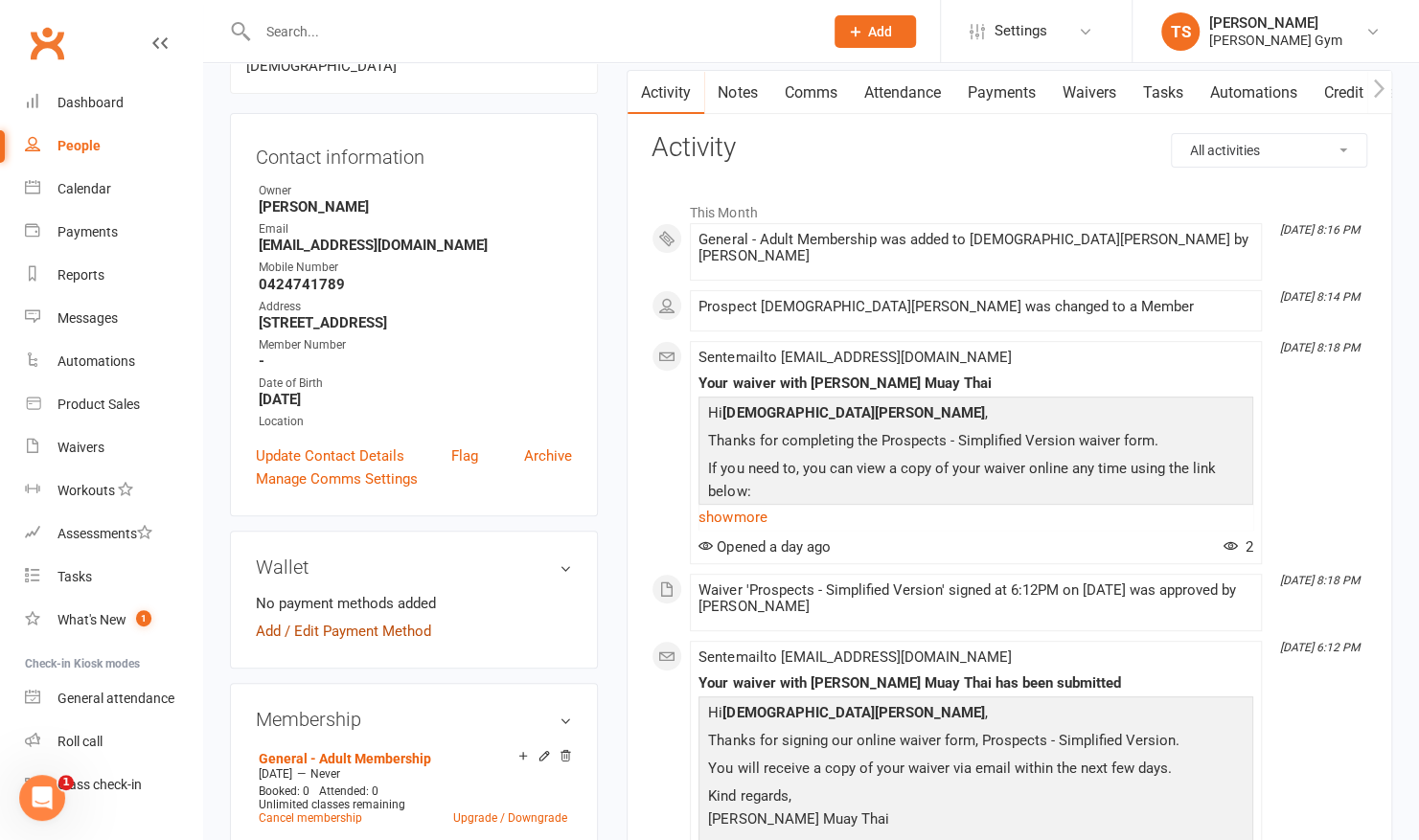
click at [338, 620] on link "Add / Edit Payment Method" at bounding box center [343, 631] width 176 height 23
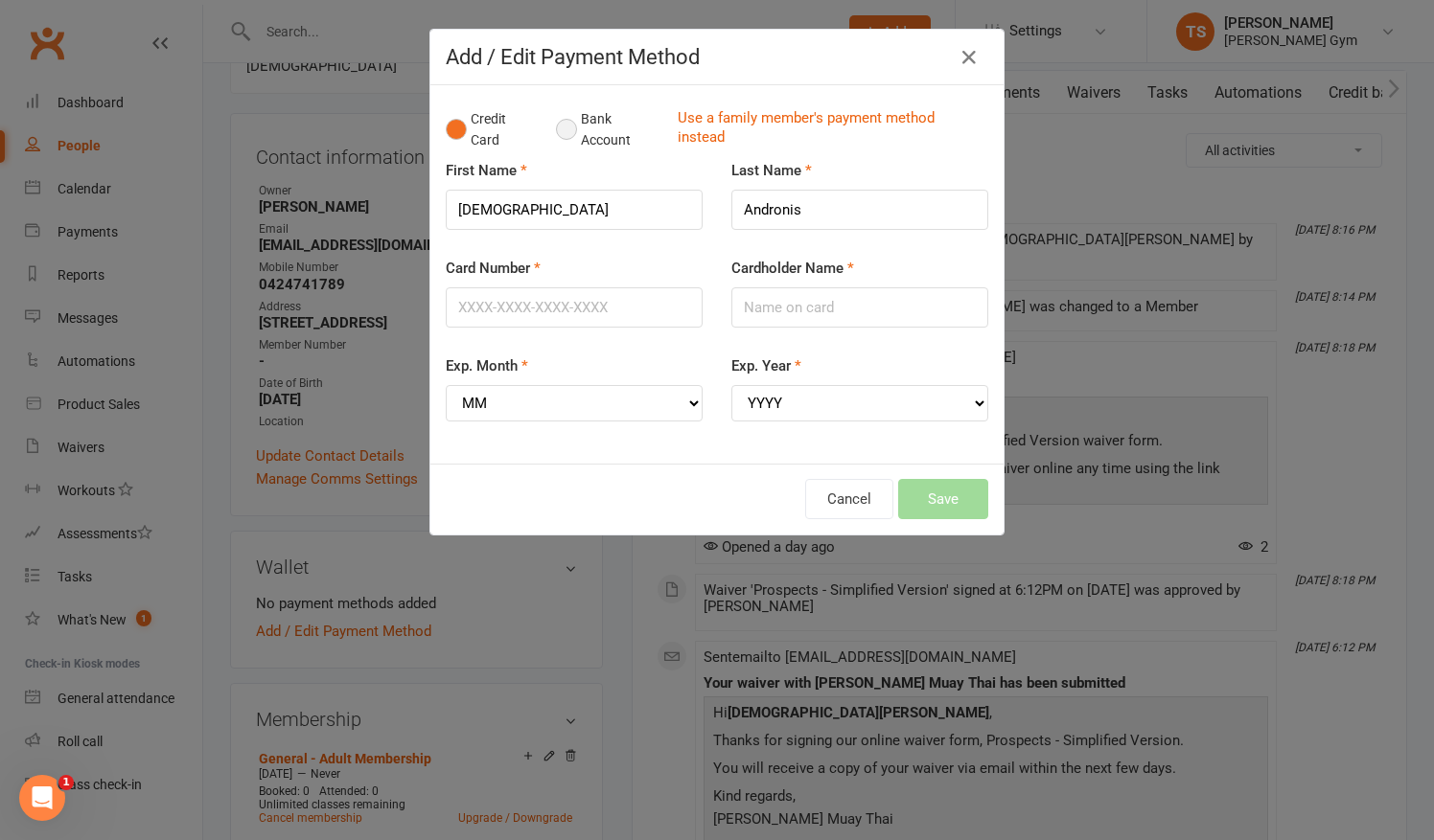
click at [563, 136] on button "Bank Account" at bounding box center [609, 130] width 107 height 58
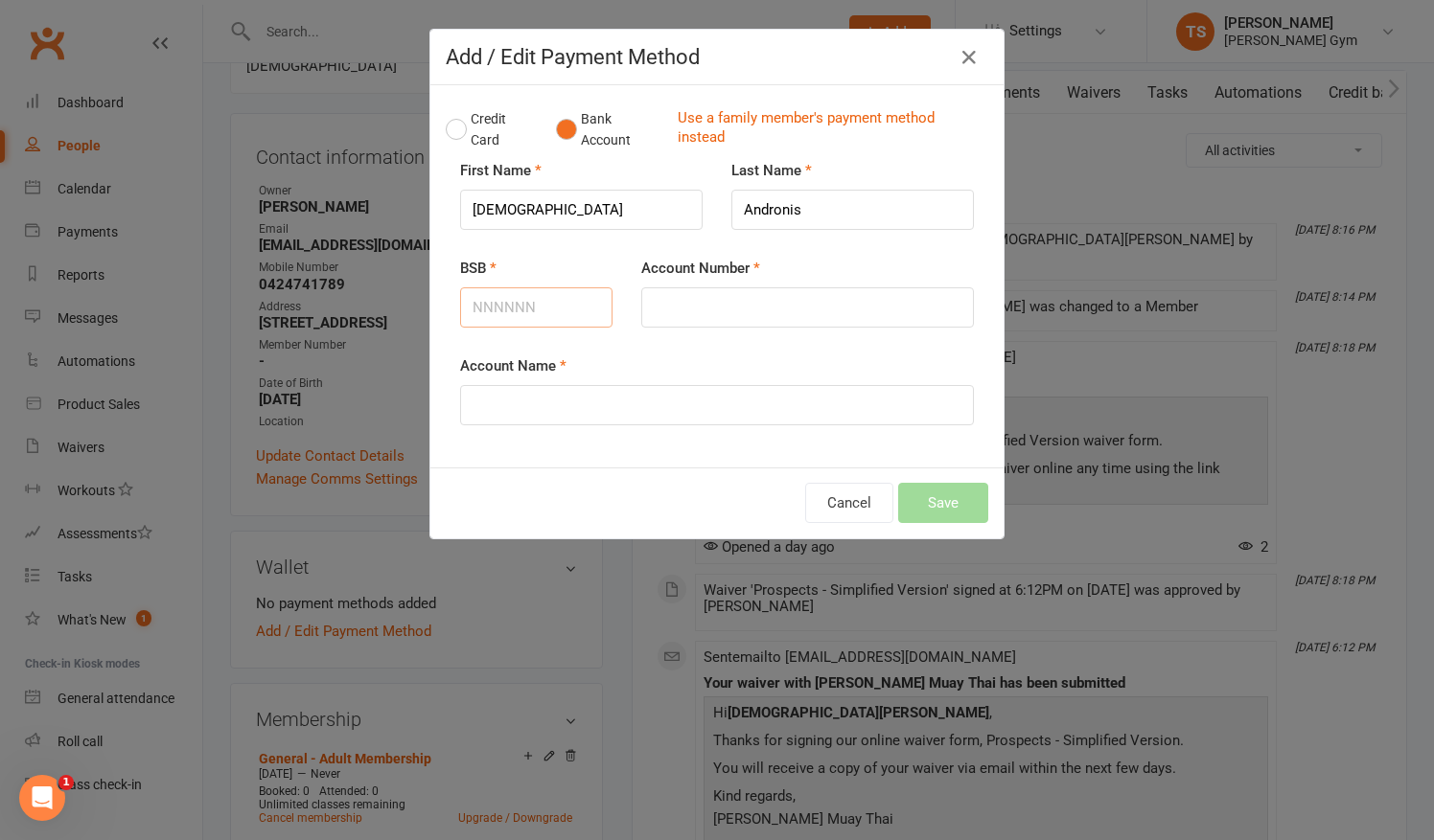
click at [522, 309] on input "BSB" at bounding box center [536, 307] width 153 height 40
type input "067872"
click at [677, 310] on input "Account Number" at bounding box center [807, 307] width 332 height 40
type input "24554151"
click at [472, 404] on input "Account Name" at bounding box center [717, 405] width 514 height 40
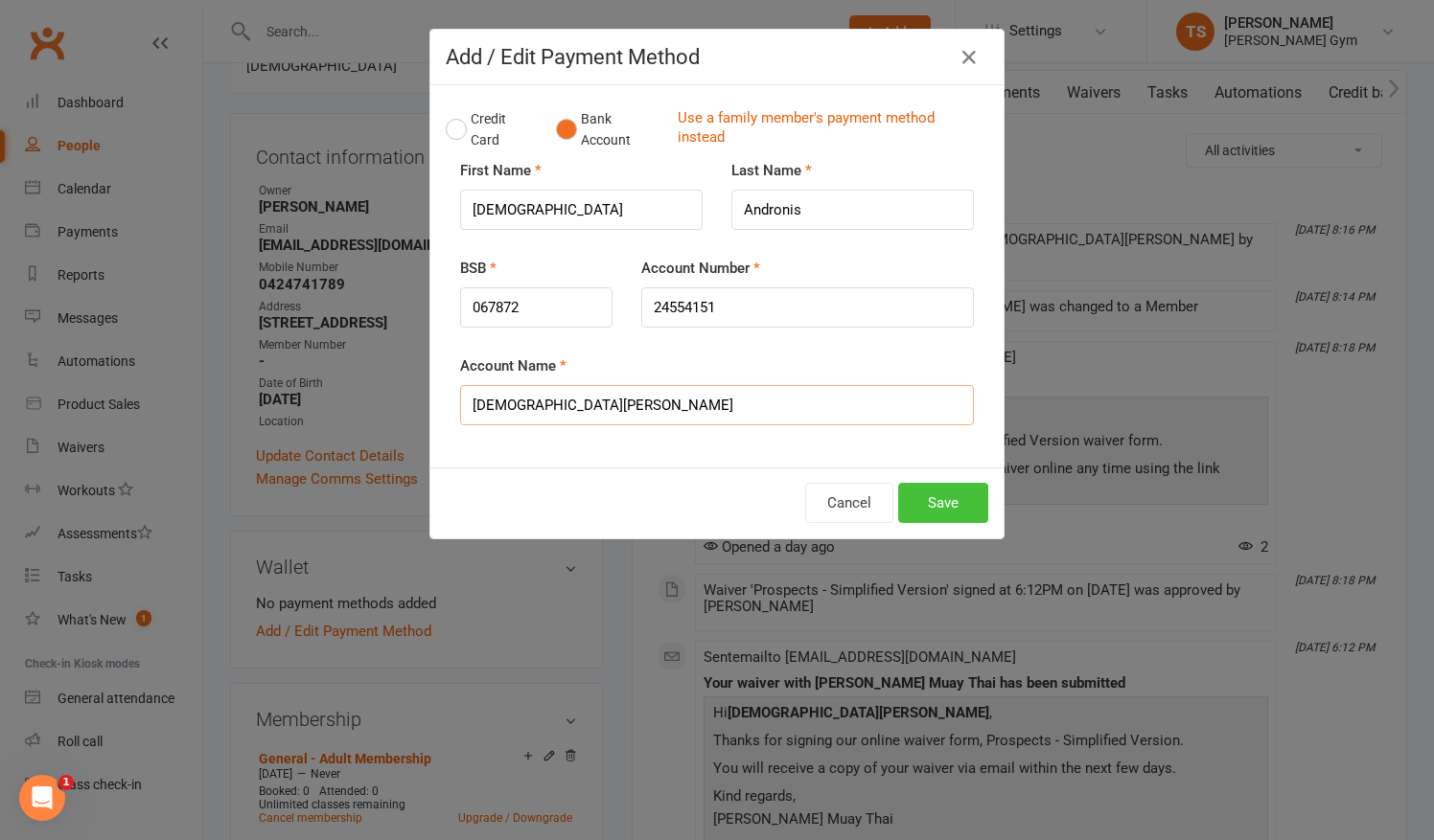
type input "[DEMOGRAPHIC_DATA][PERSON_NAME]"
click at [936, 503] on button "Save" at bounding box center [943, 502] width 90 height 40
